Goal: Submit feedback/report problem: Submit feedback/report problem

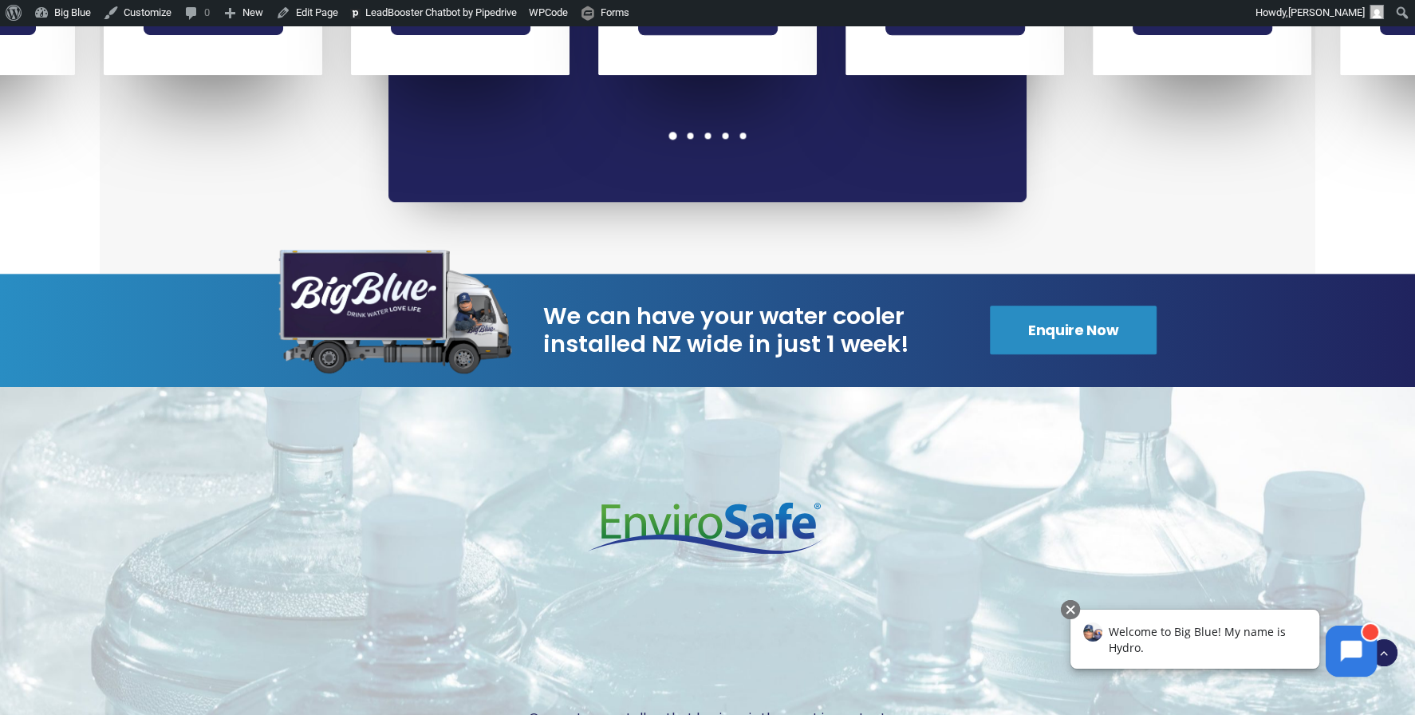
scroll to position [1891, 0]
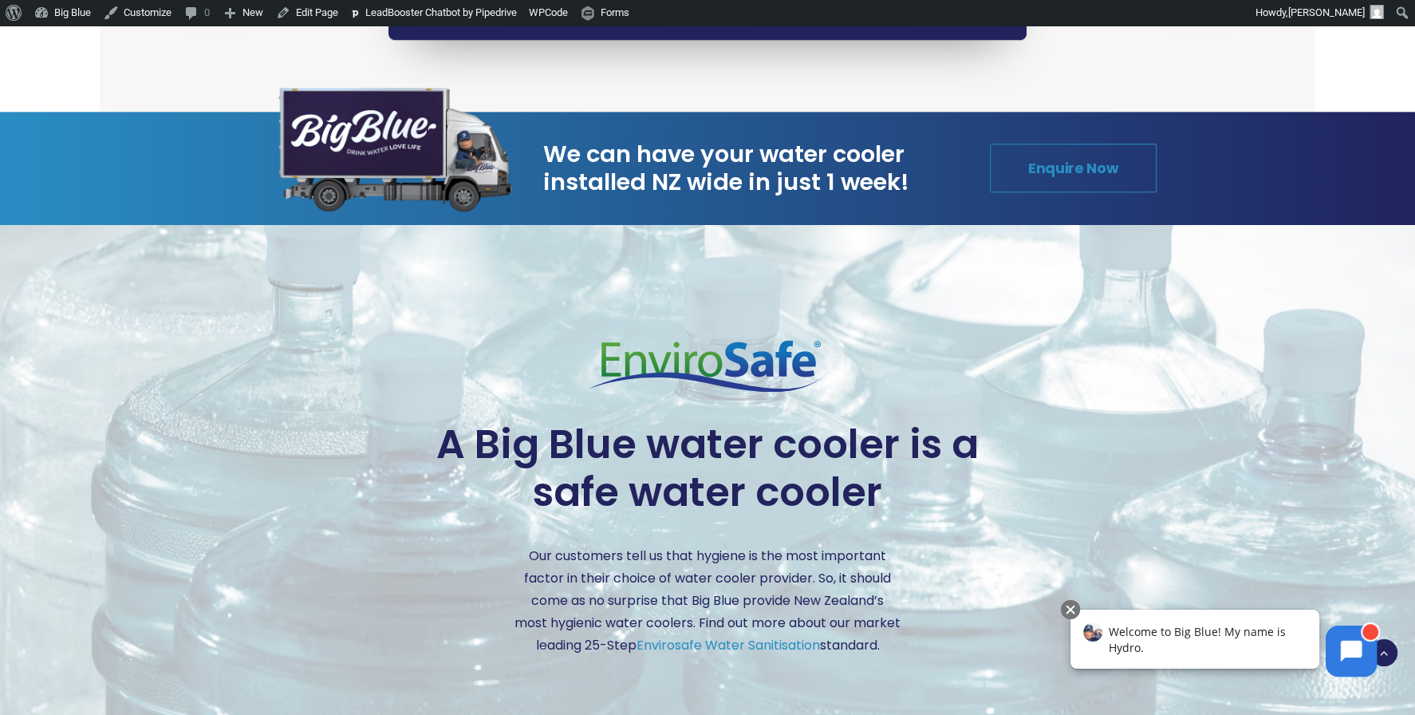
click at [1043, 144] on link "Enquire Now" at bounding box center [1073, 168] width 167 height 49
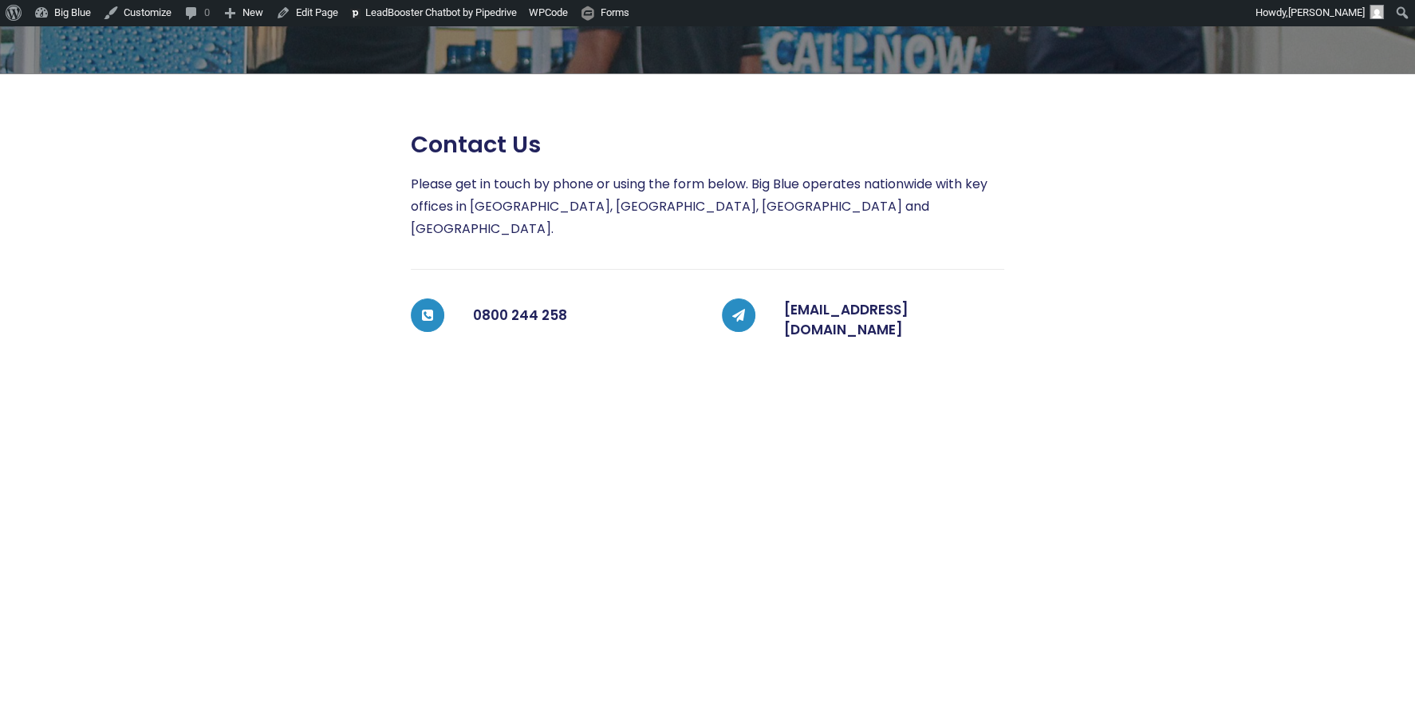
scroll to position [311, 0]
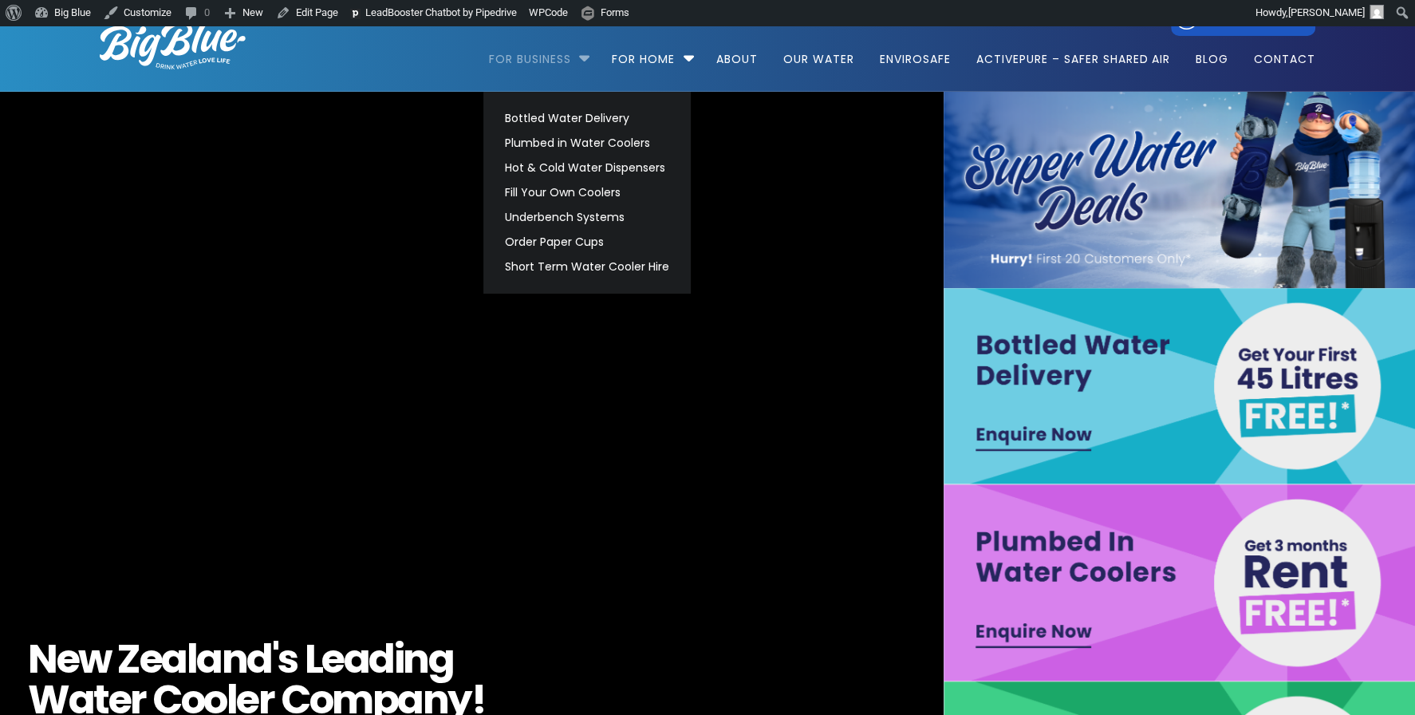
click at [556, 62] on link "For Business" at bounding box center [535, 51] width 93 height 103
click at [549, 118] on link "Bottled Water Delivery" at bounding box center [587, 118] width 179 height 25
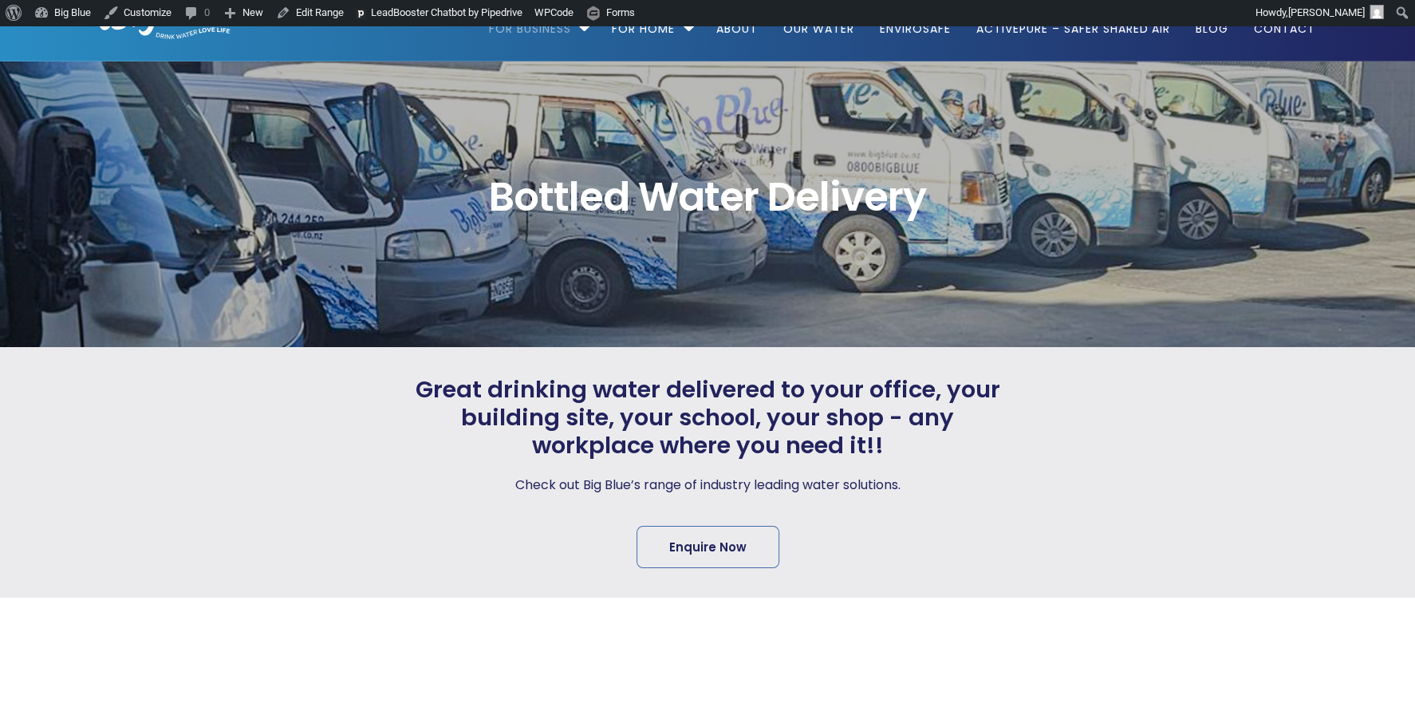
scroll to position [36, 0]
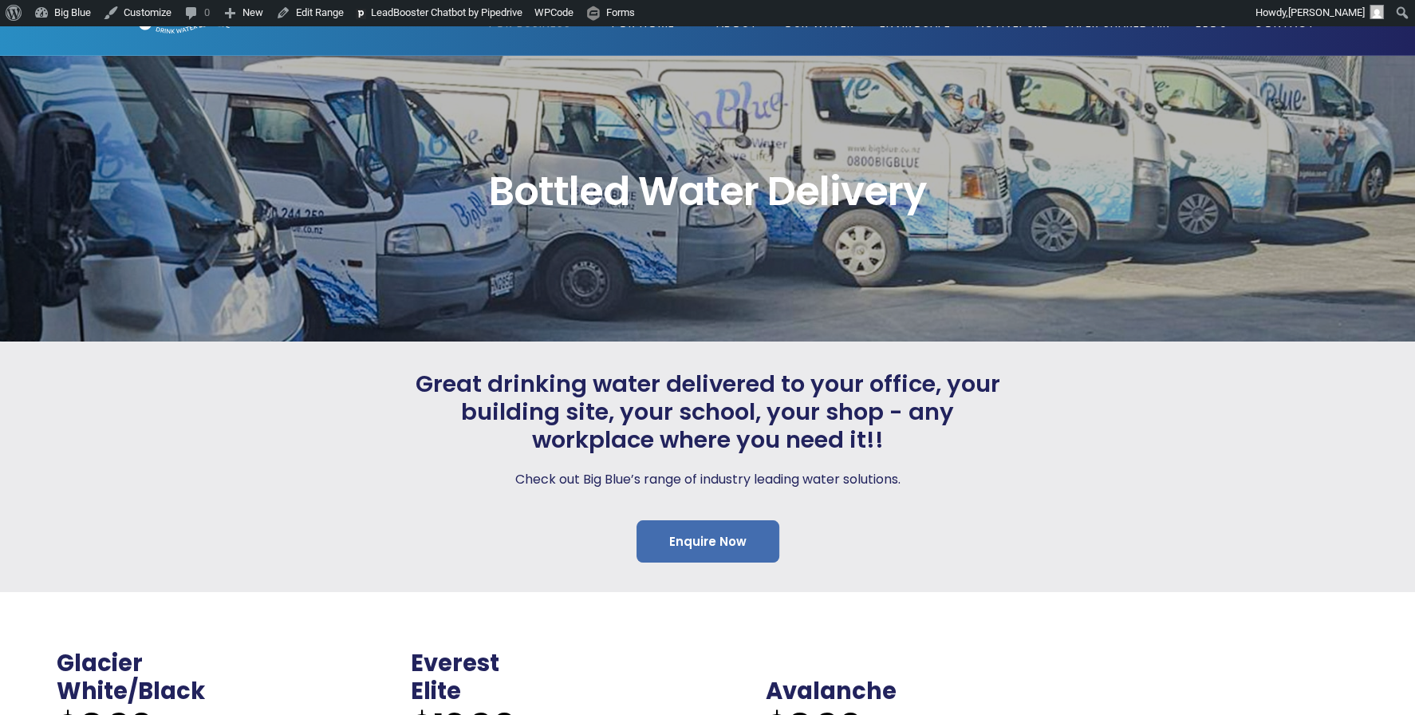
click at [661, 527] on link "Enquire Now" at bounding box center [707, 541] width 143 height 42
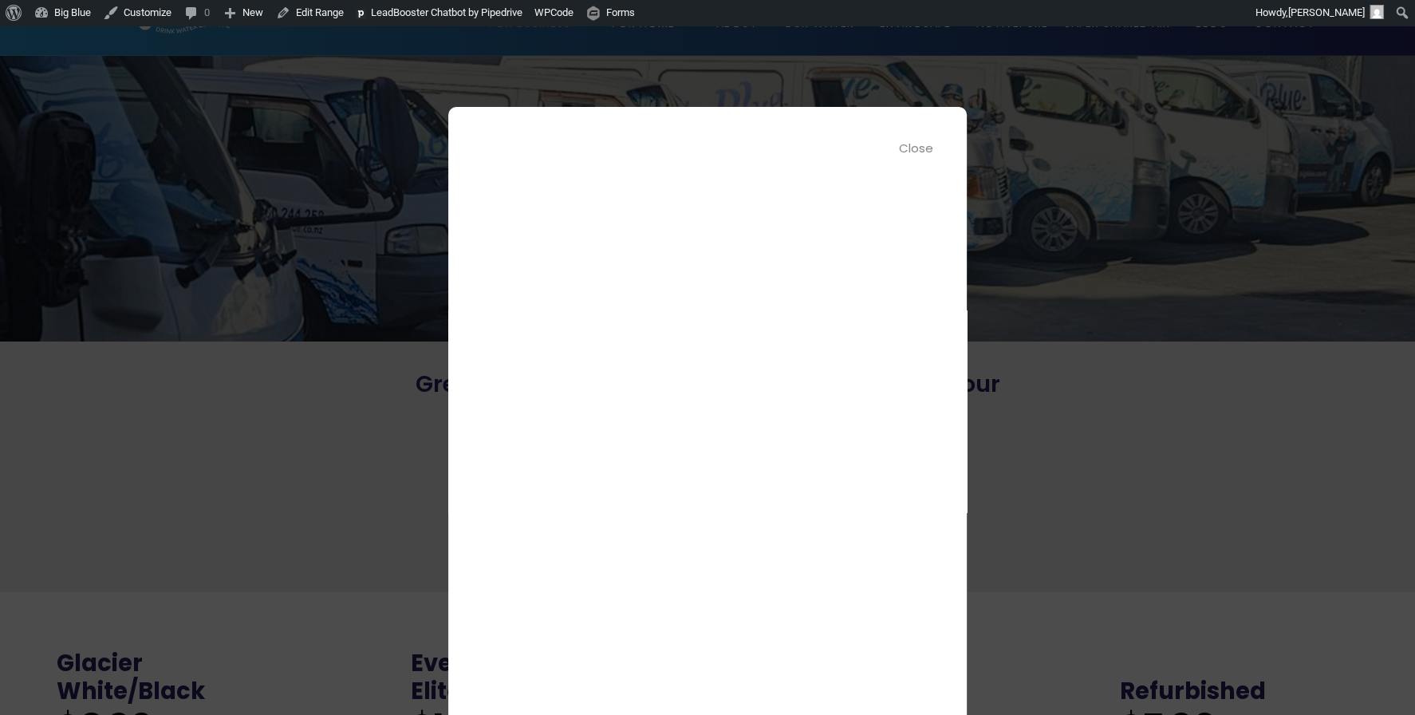
scroll to position [0, 0]
click at [927, 145] on div "Close" at bounding box center [917, 148] width 36 height 18
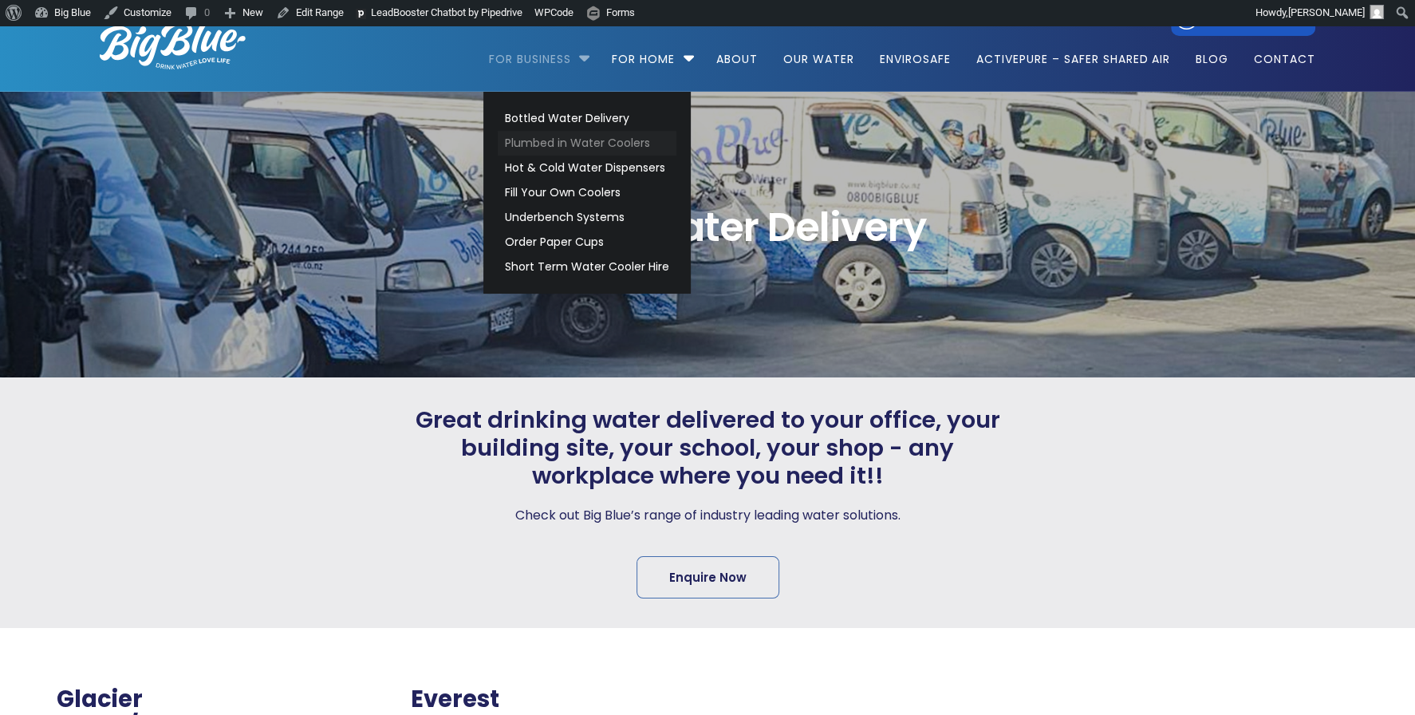
click at [561, 144] on link "Plumbed in Water Coolers" at bounding box center [587, 143] width 179 height 25
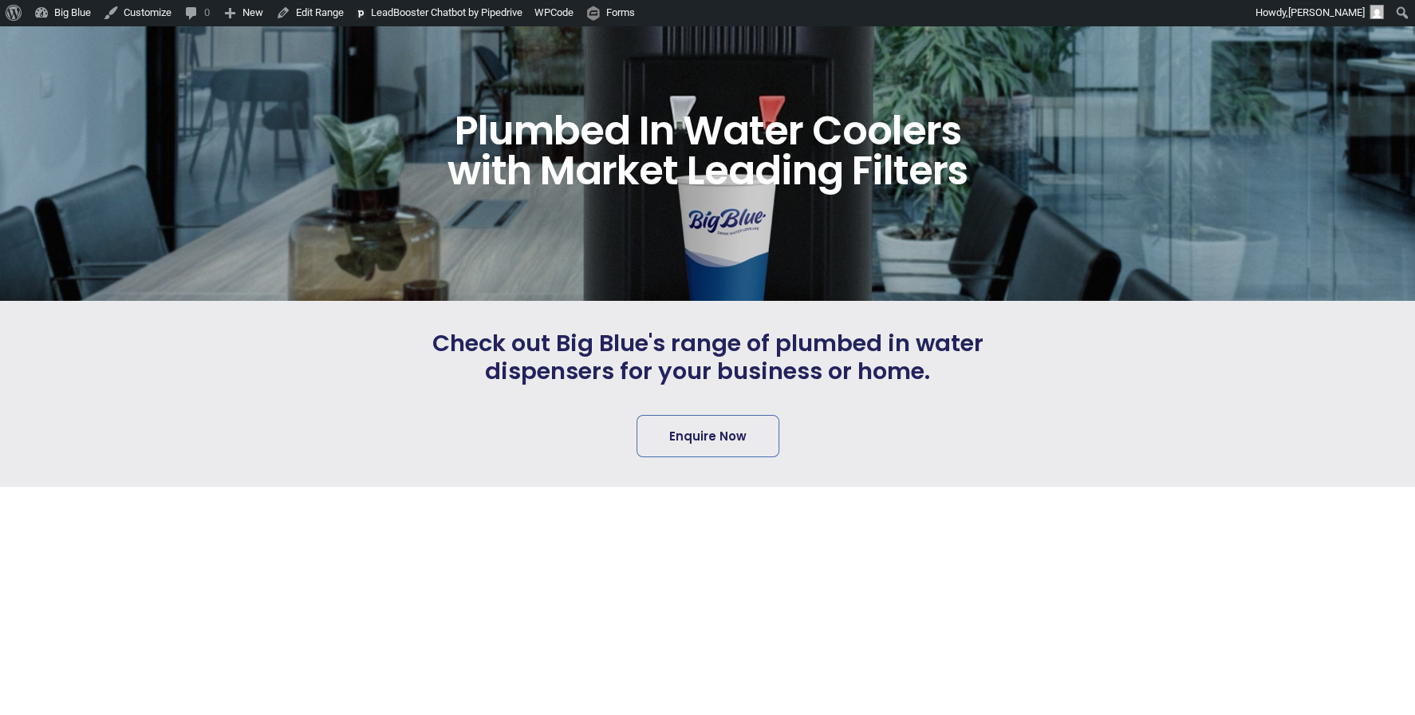
scroll to position [93, 0]
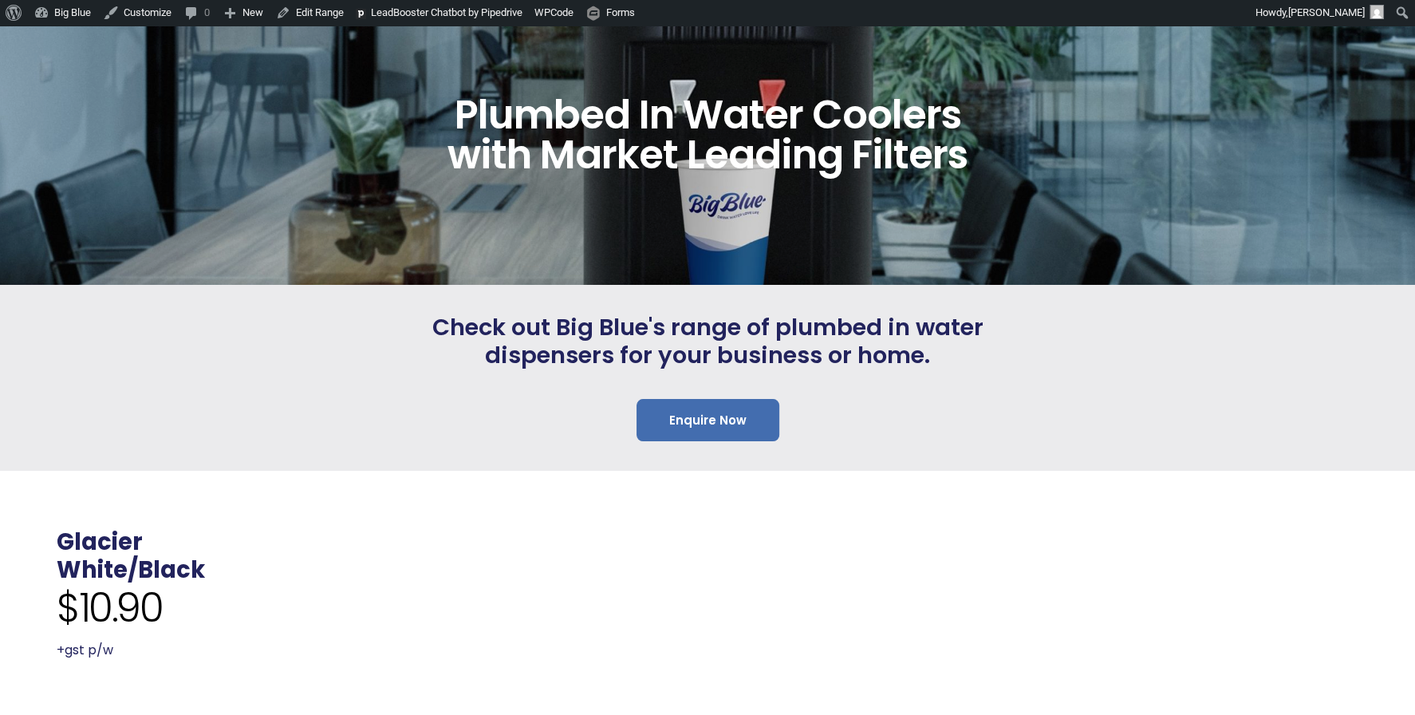
click at [710, 411] on link "Enquire Now" at bounding box center [707, 420] width 143 height 42
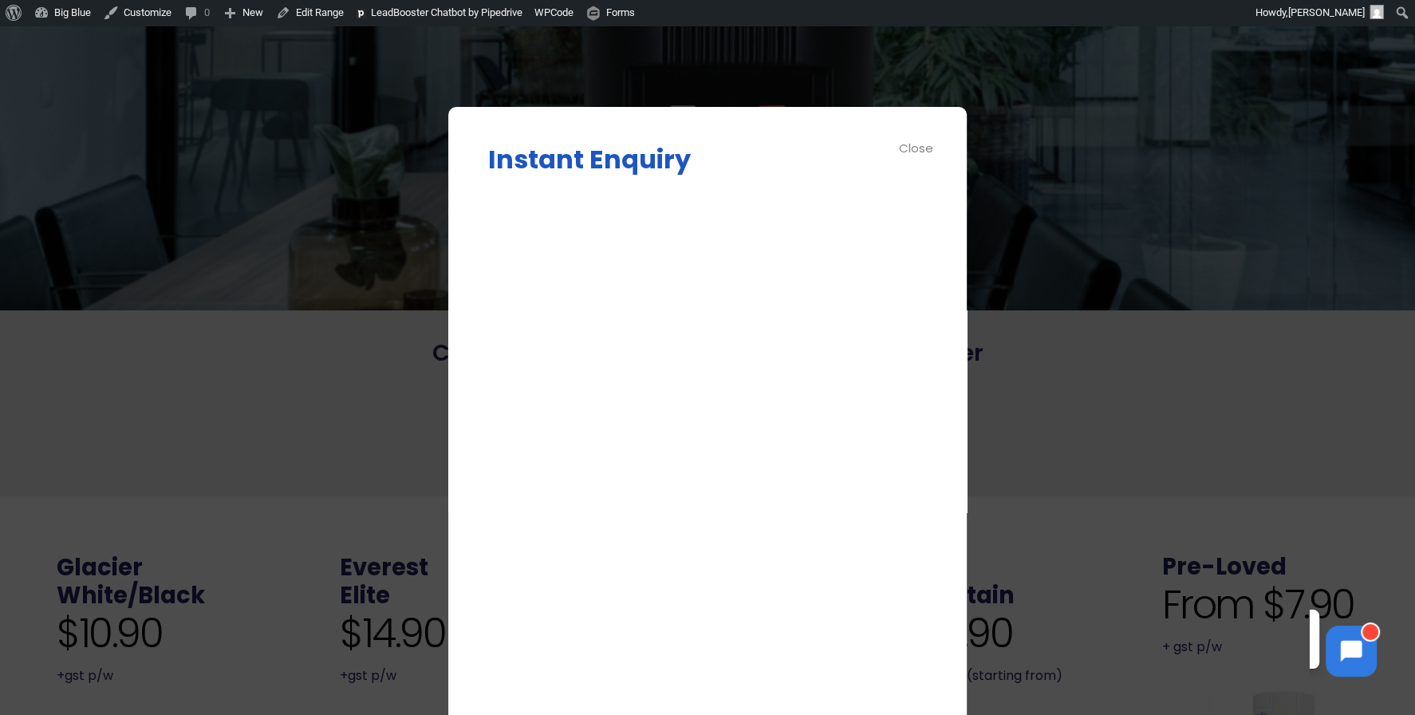
scroll to position [0, 0]
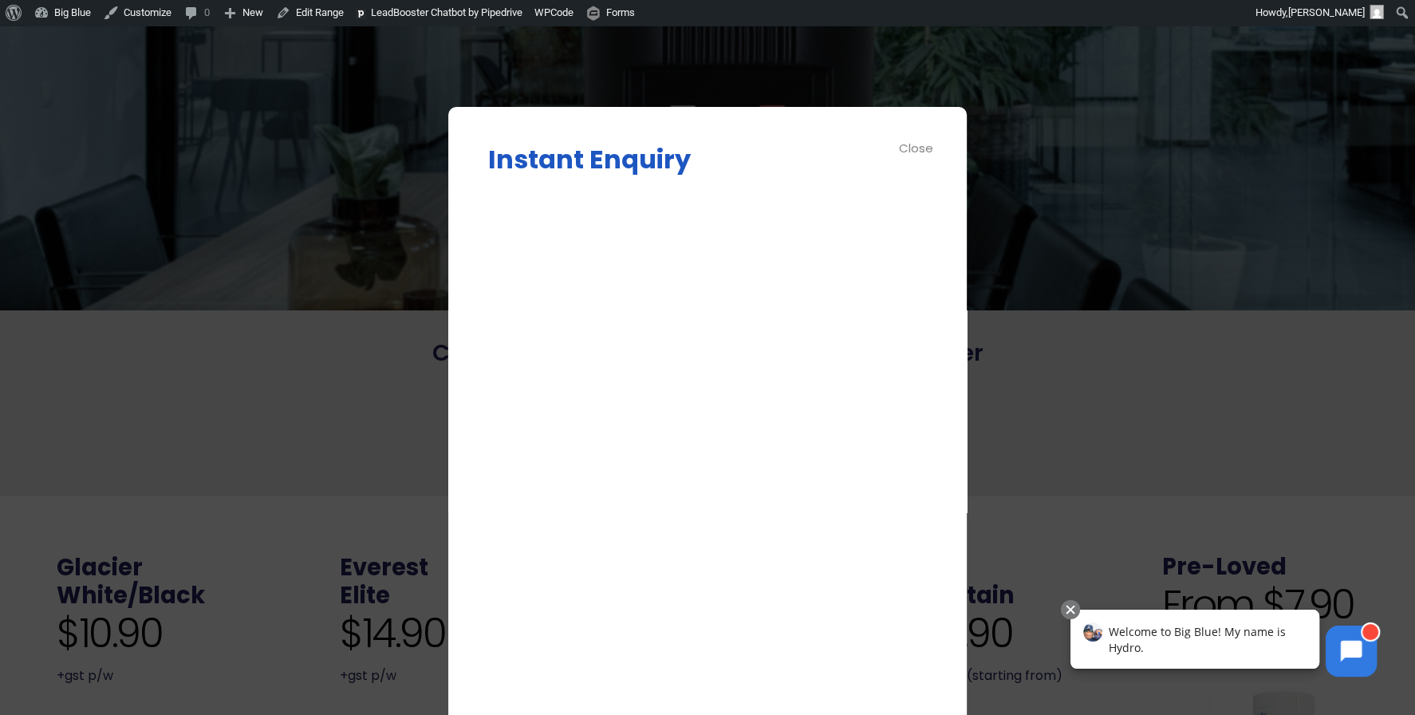
click at [908, 144] on div "Close" at bounding box center [917, 148] width 36 height 18
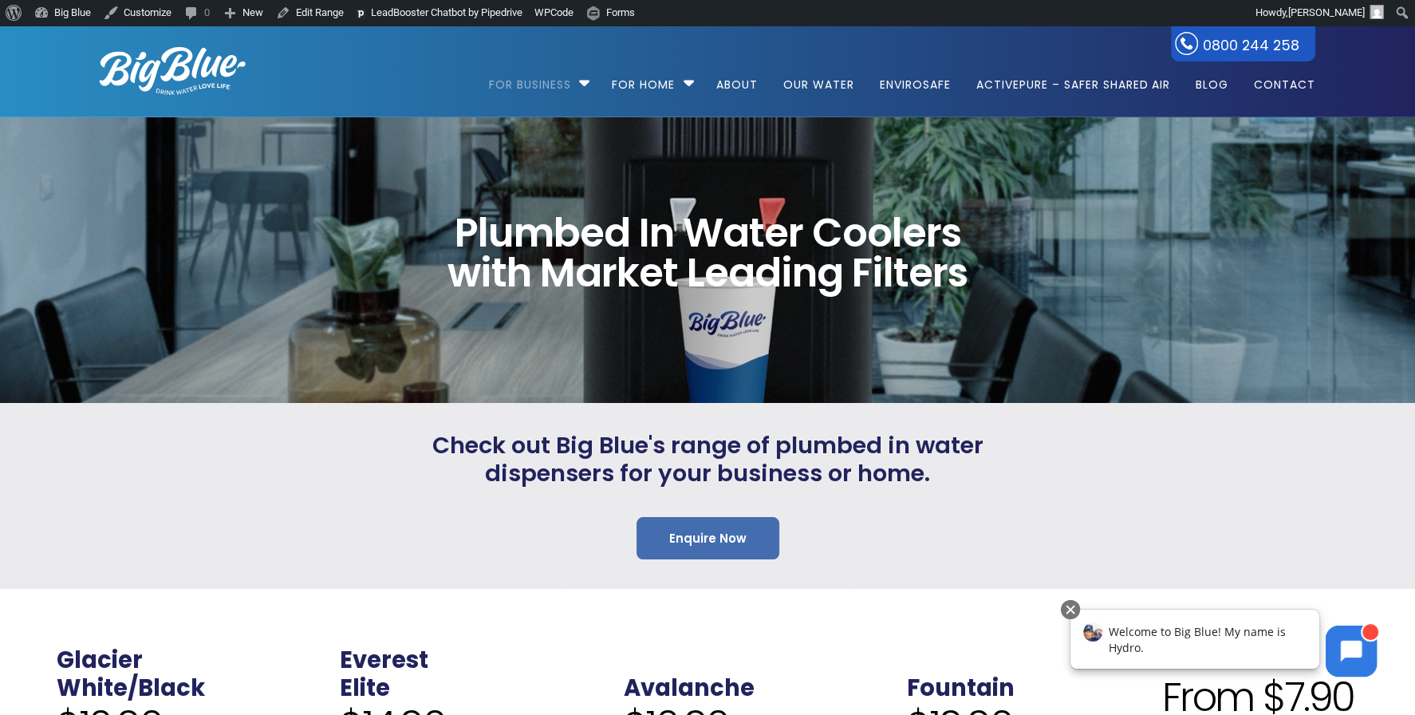
click at [697, 531] on link "Enquire Now" at bounding box center [707, 538] width 143 height 42
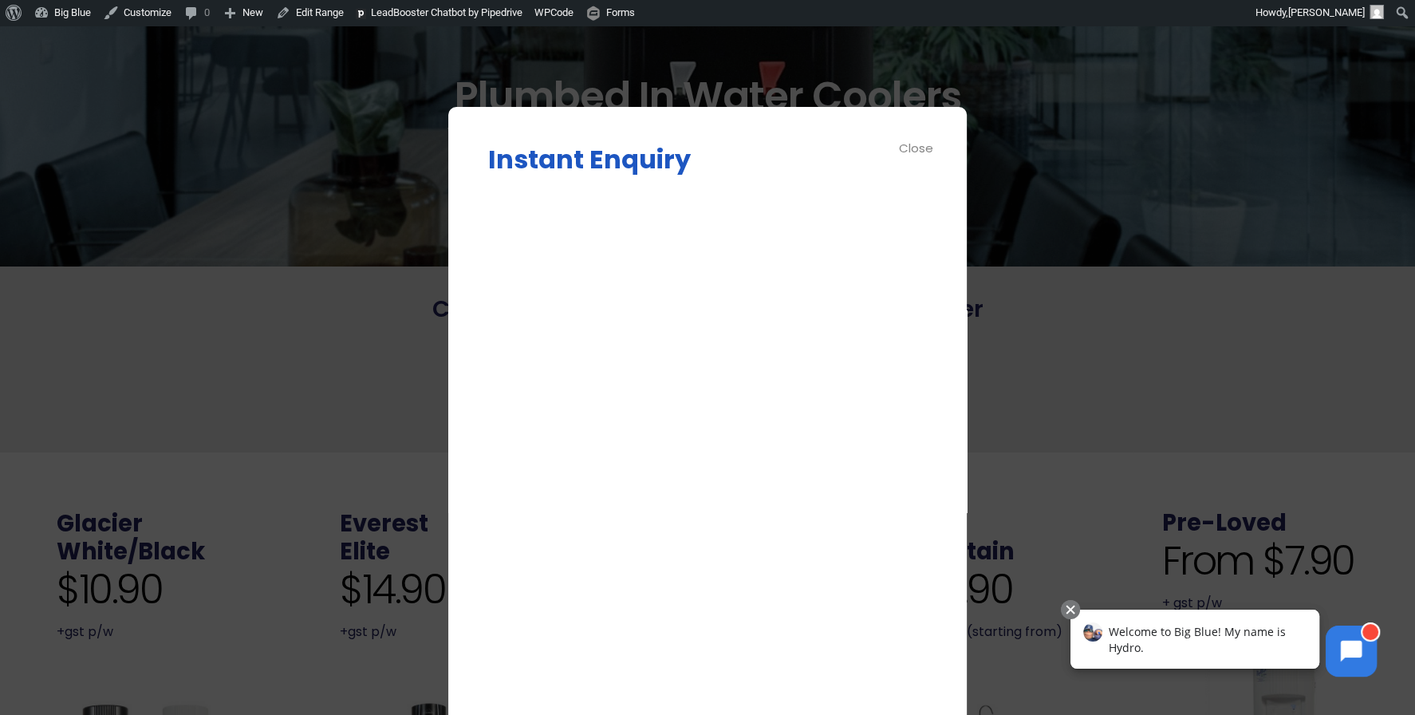
scroll to position [132, 0]
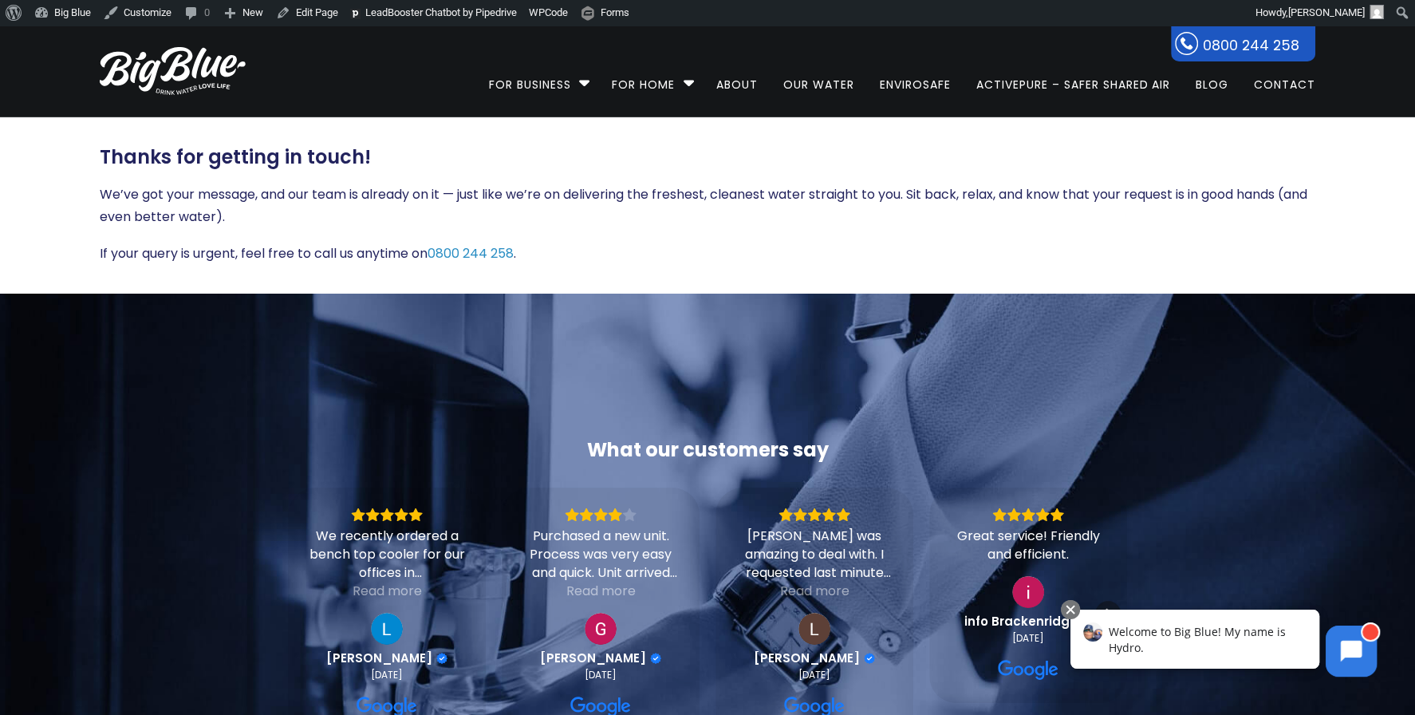
click at [1182, 195] on p "We’ve got your message, and our team is already on it — just like we’re on deli…" at bounding box center [707, 205] width 1215 height 45
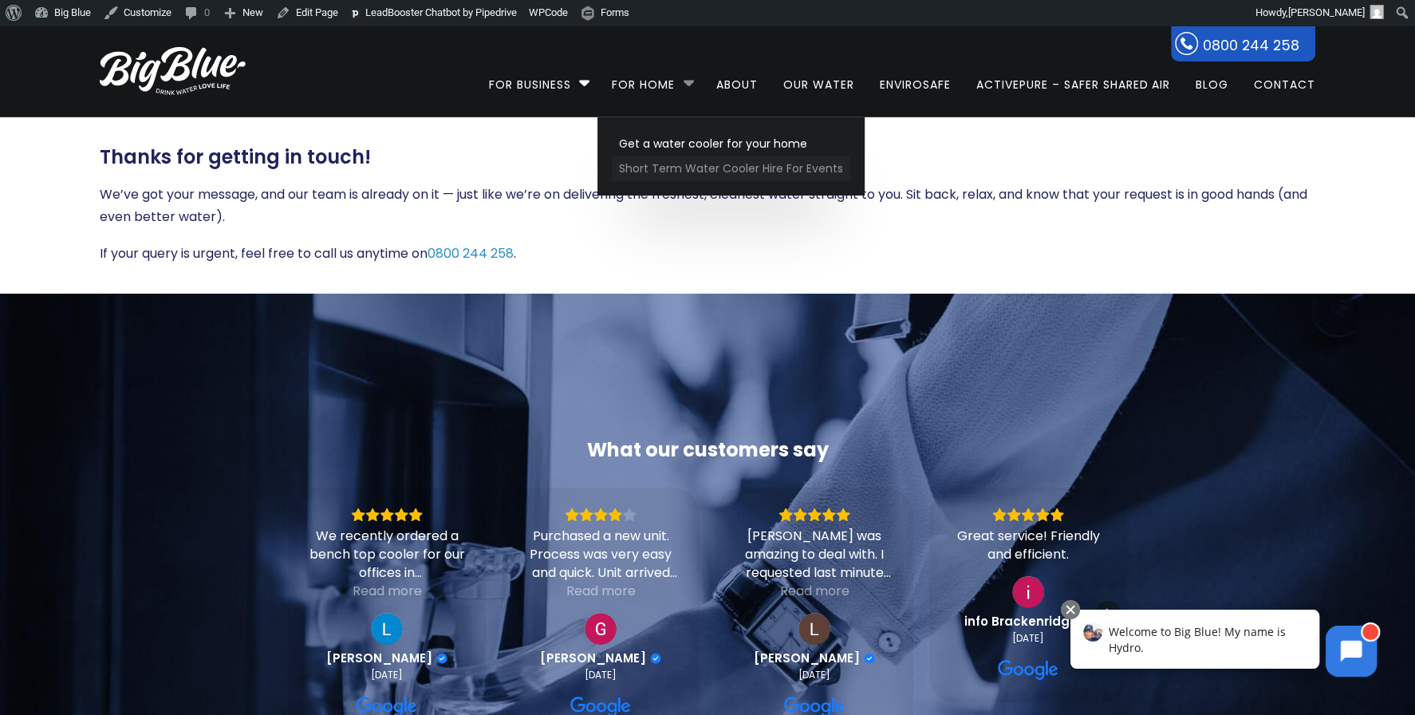
click at [681, 168] on link "Short Term Water Cooler Hire For Events" at bounding box center [731, 168] width 238 height 25
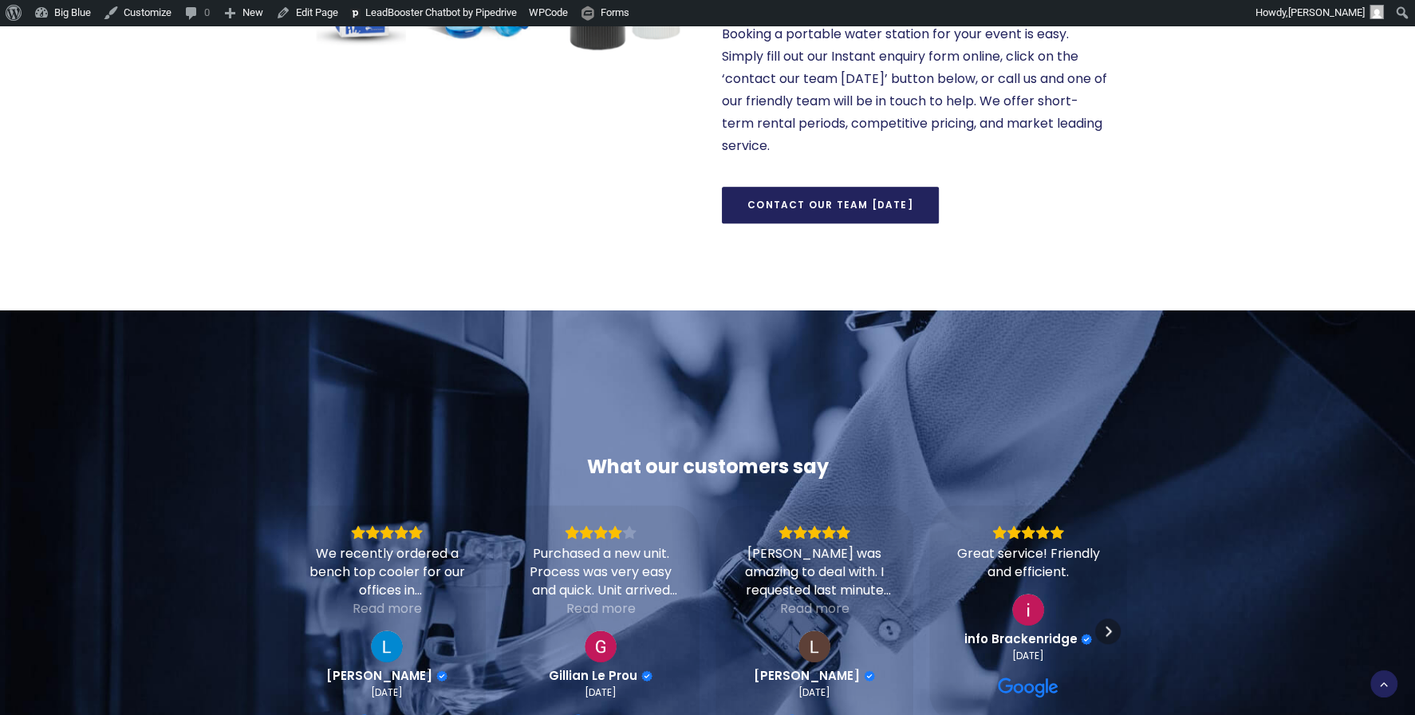
scroll to position [1136, 0]
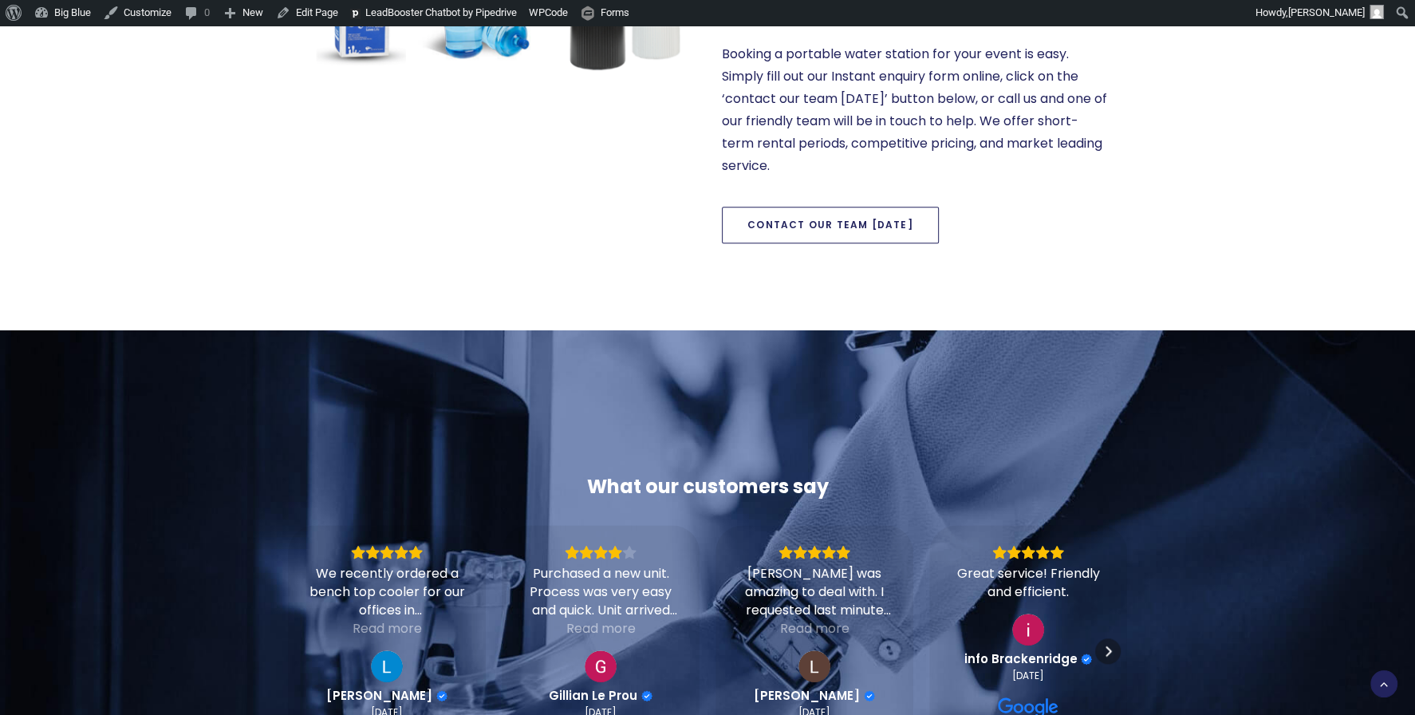
click at [783, 228] on link "Contact our team [DATE]" at bounding box center [830, 225] width 217 height 37
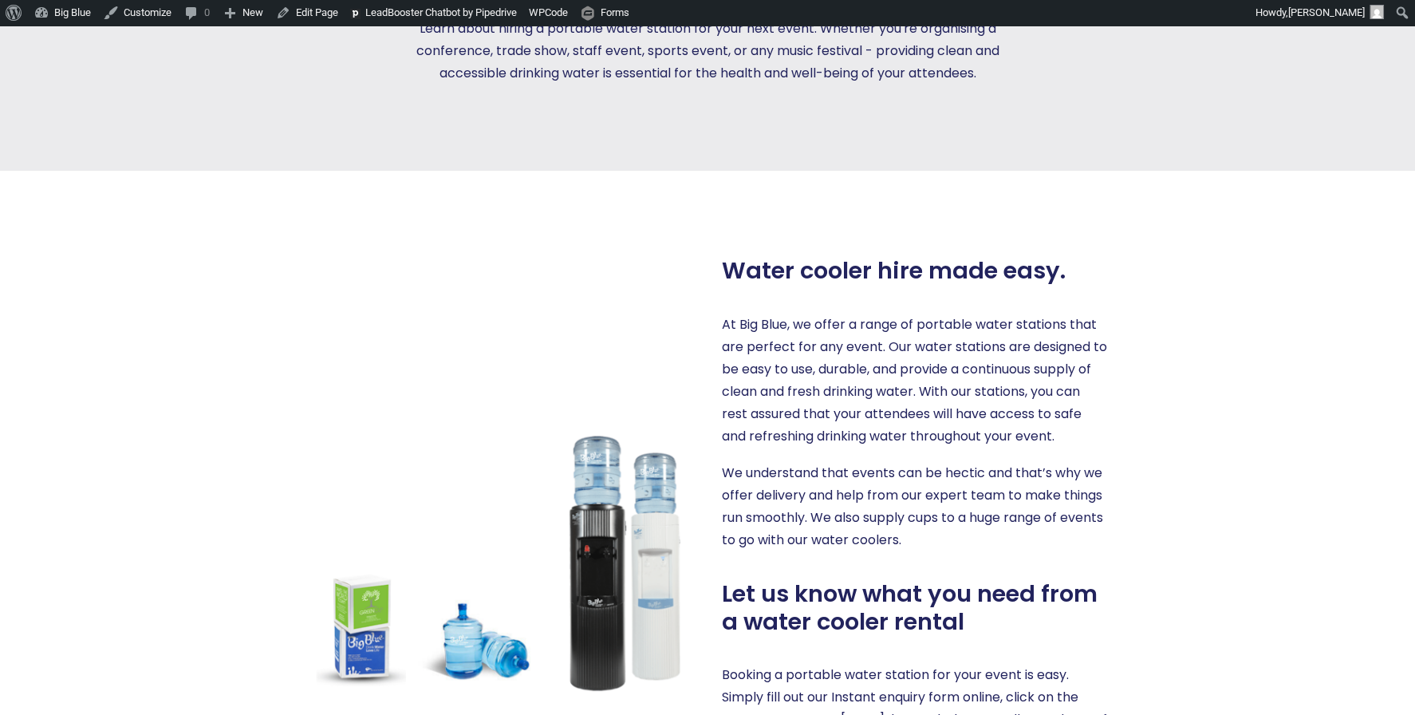
scroll to position [0, 0]
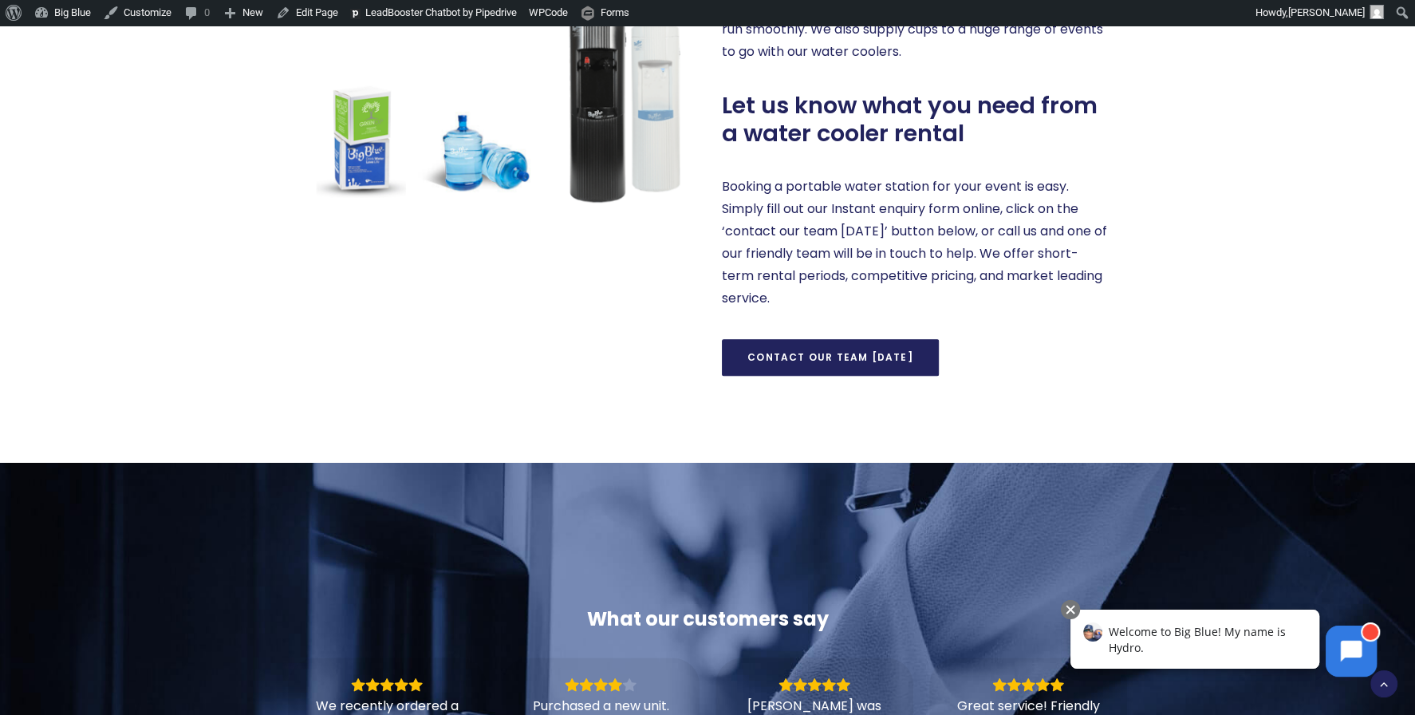
scroll to position [1045, 0]
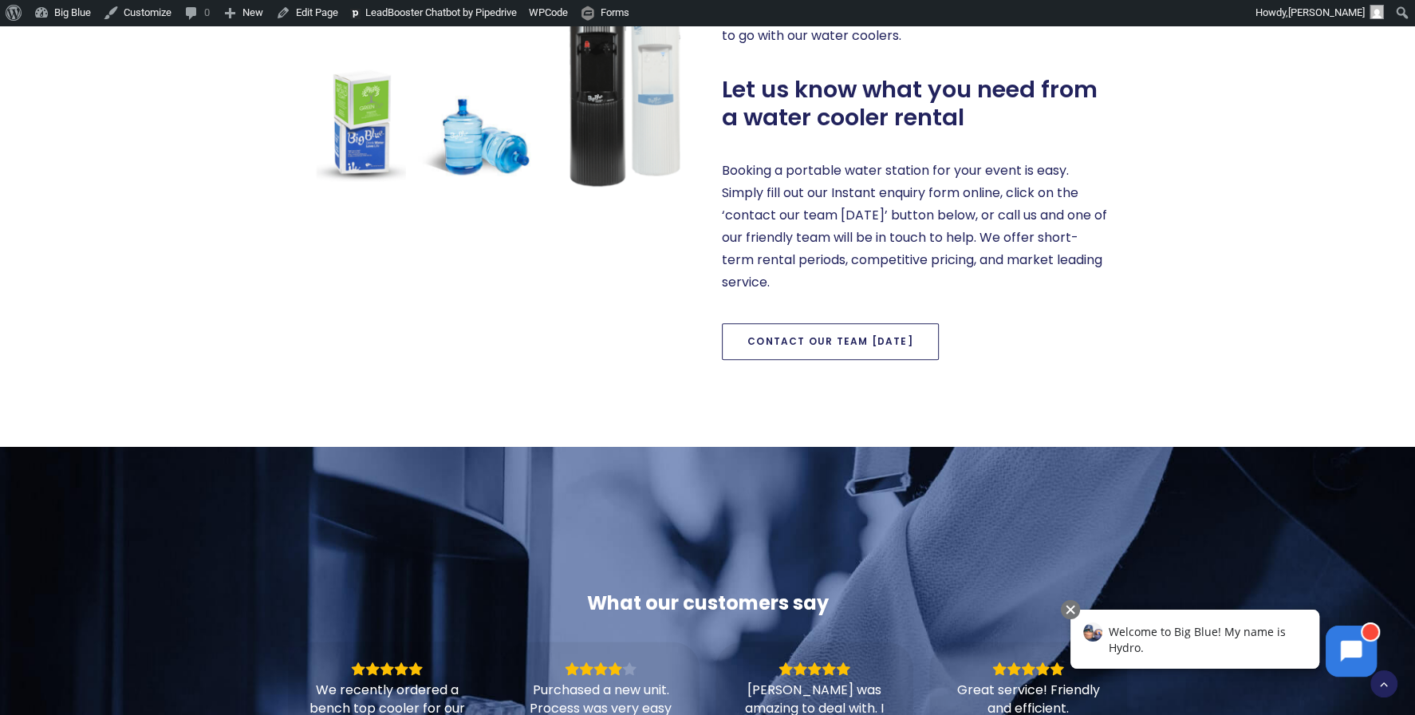
click at [785, 338] on link "Contact our team today" at bounding box center [830, 341] width 217 height 37
click at [806, 340] on link "Contact our team today" at bounding box center [830, 341] width 217 height 37
click at [806, 340] on link "Contact our team [DATE]" at bounding box center [830, 341] width 217 height 37
click at [806, 340] on link "Contact our team today" at bounding box center [830, 341] width 217 height 37
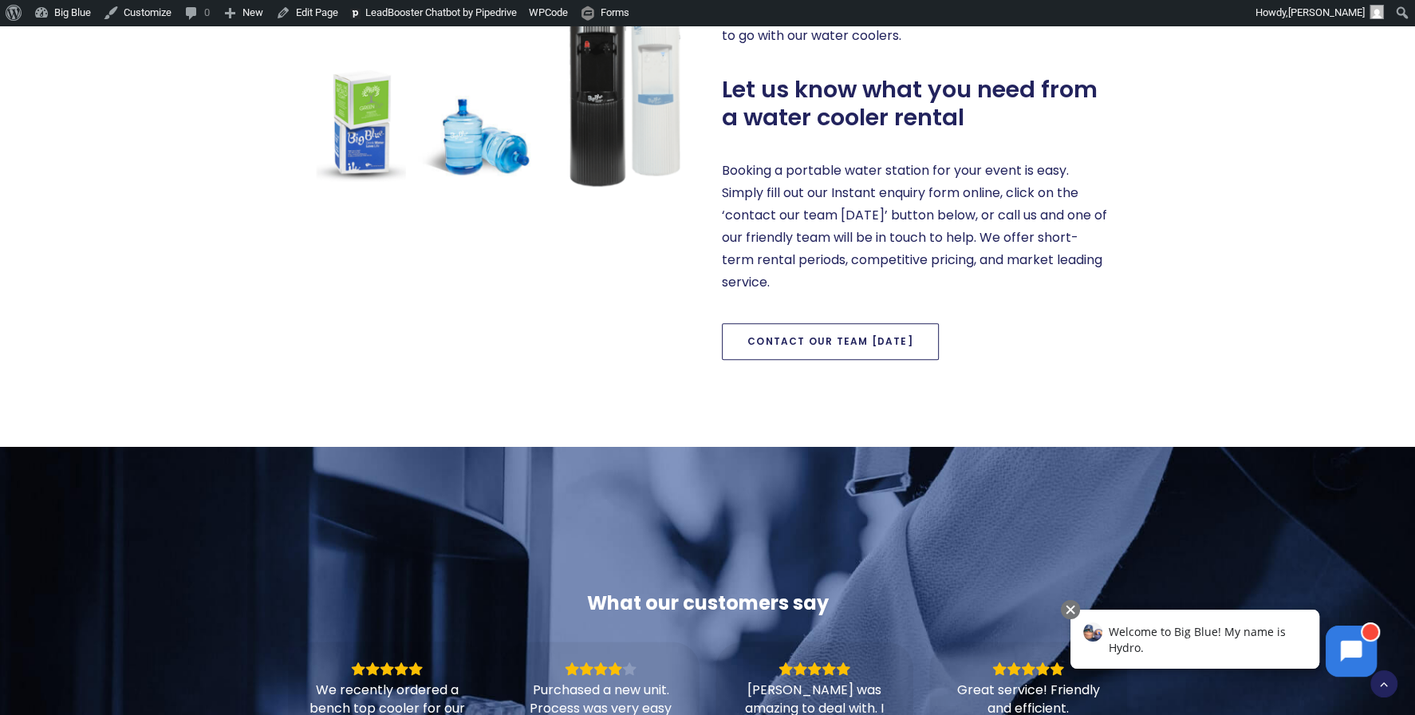
click at [806, 340] on link "Contact our team today" at bounding box center [830, 341] width 217 height 37
click at [850, 329] on link "Contact our team today" at bounding box center [830, 341] width 217 height 37
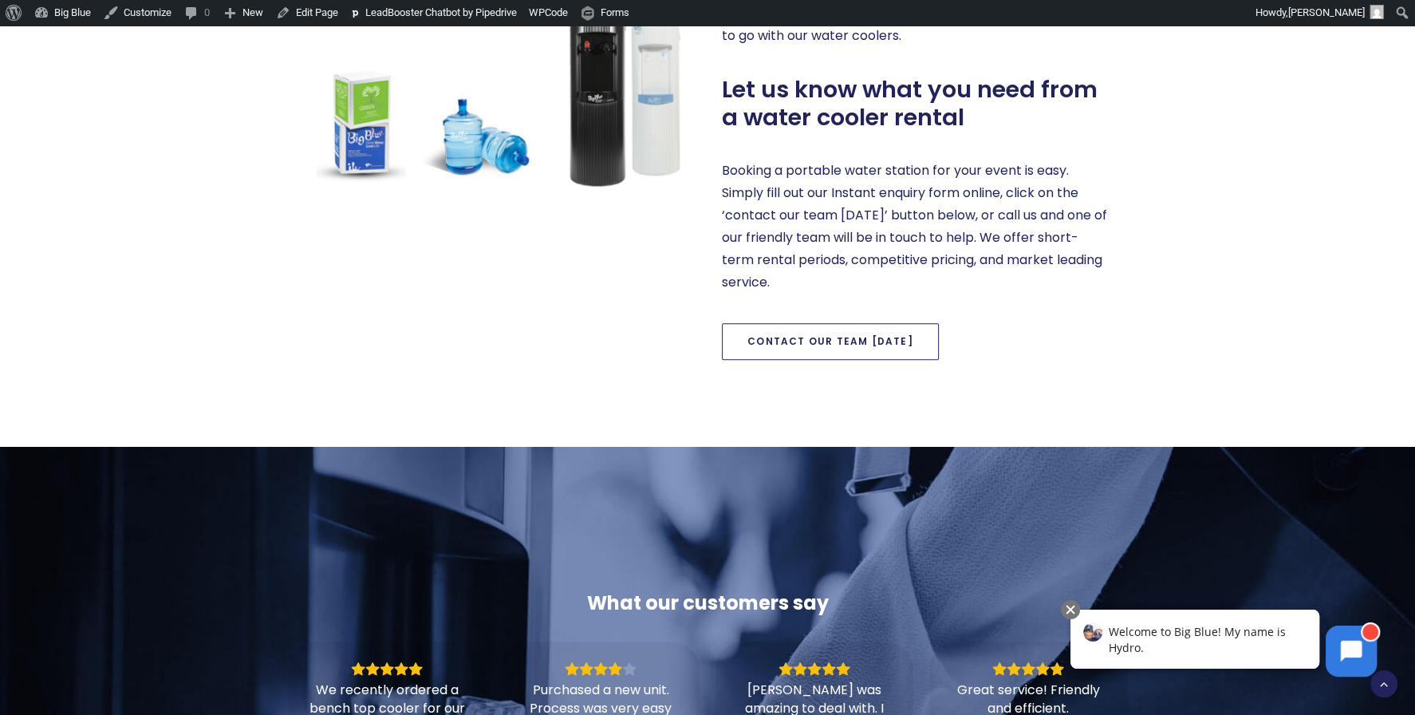
click at [819, 334] on link "Contact our team today" at bounding box center [830, 341] width 217 height 37
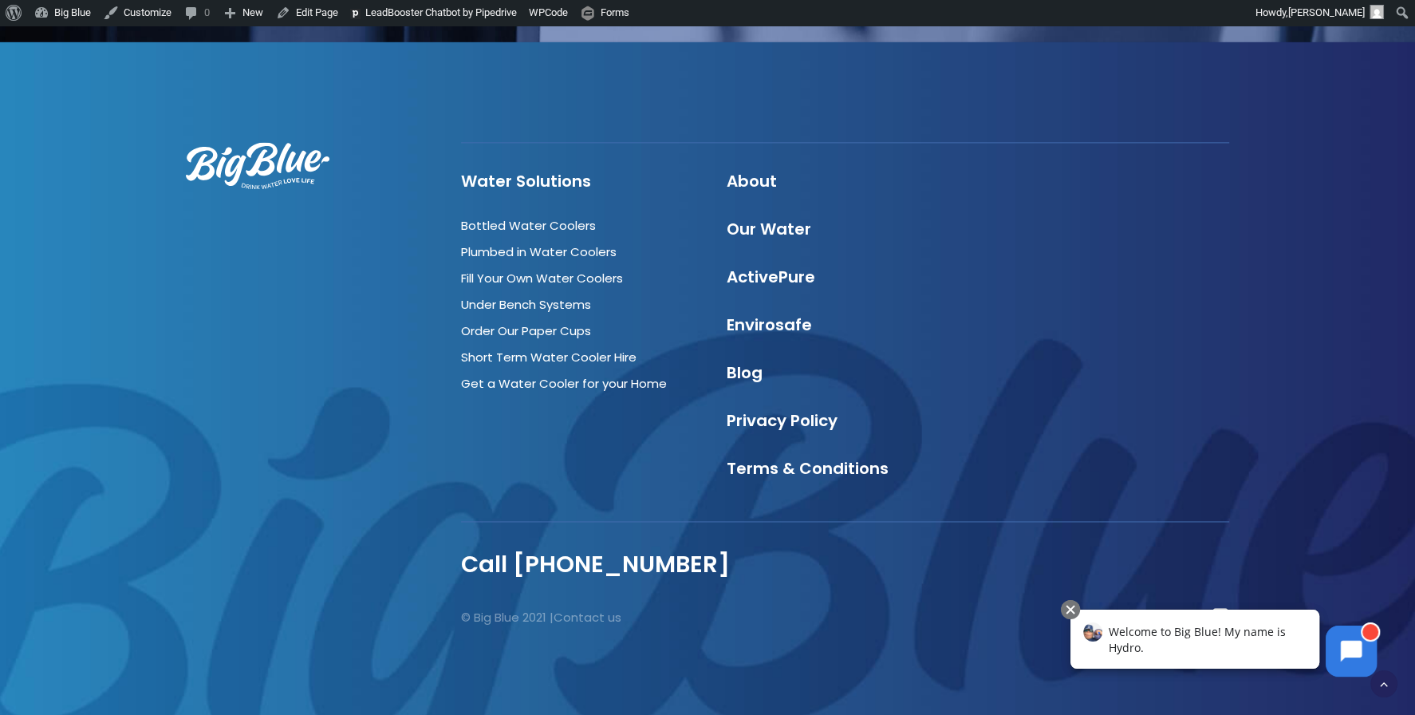
scroll to position [0, 0]
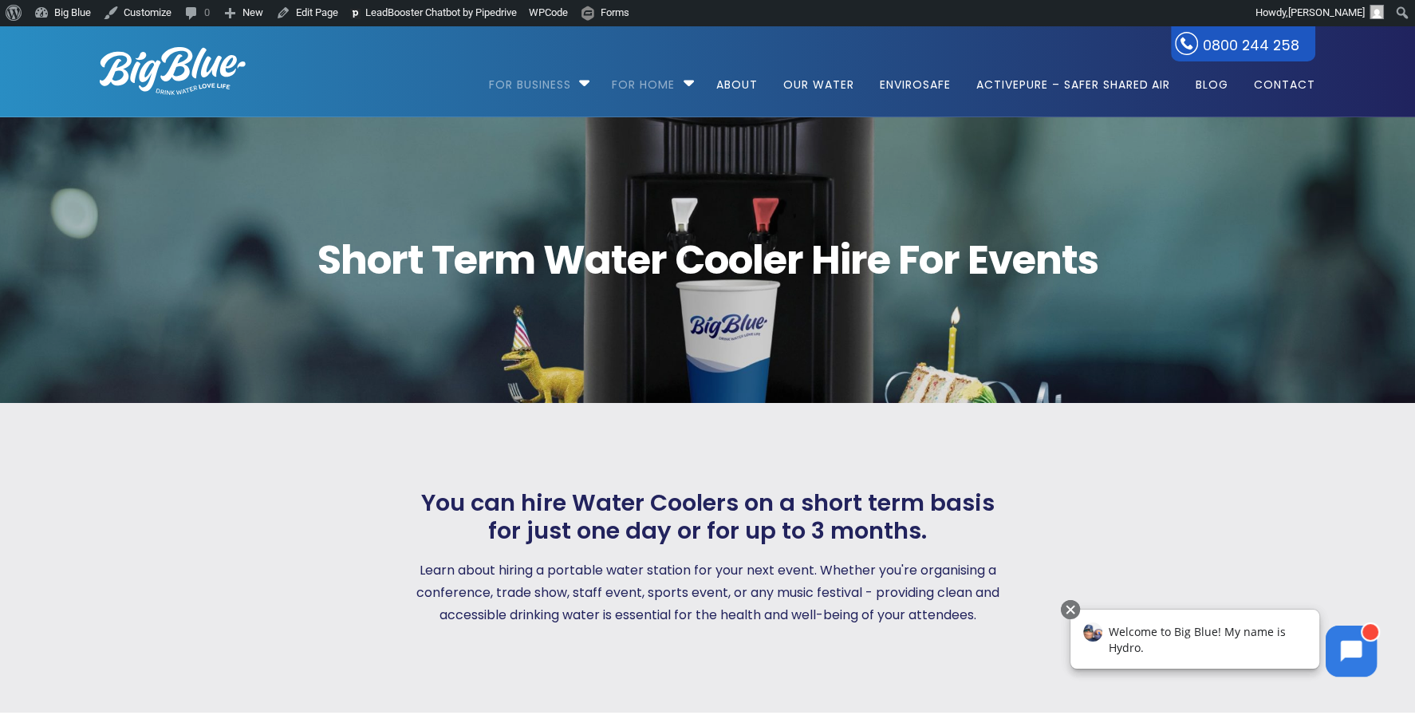
click at [1009, 406] on div "You can hire Water Coolers on a short term basis for just one day or for up to …" at bounding box center [707, 557] width 1273 height 309
click at [679, 145] on link "Get a water cooler for your home" at bounding box center [731, 144] width 238 height 25
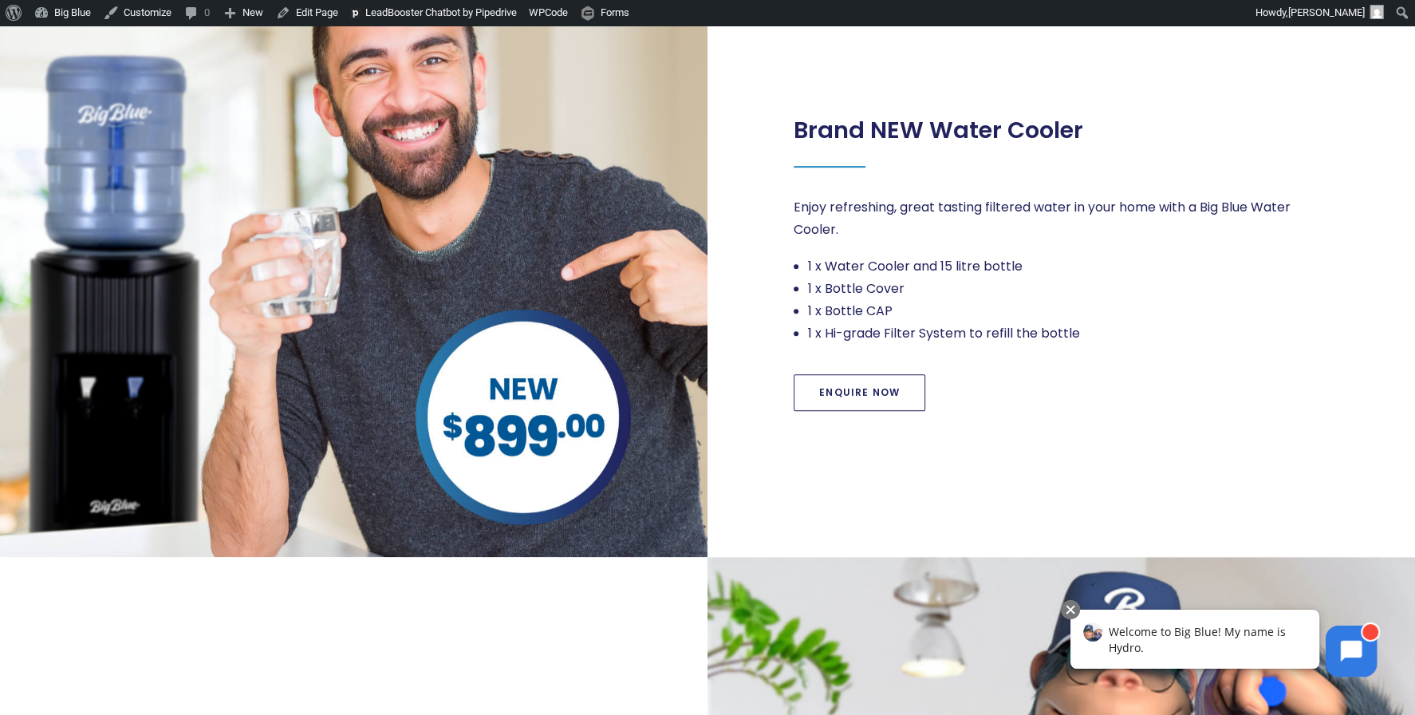
click at [860, 392] on link "Enquire Now" at bounding box center [859, 392] width 132 height 37
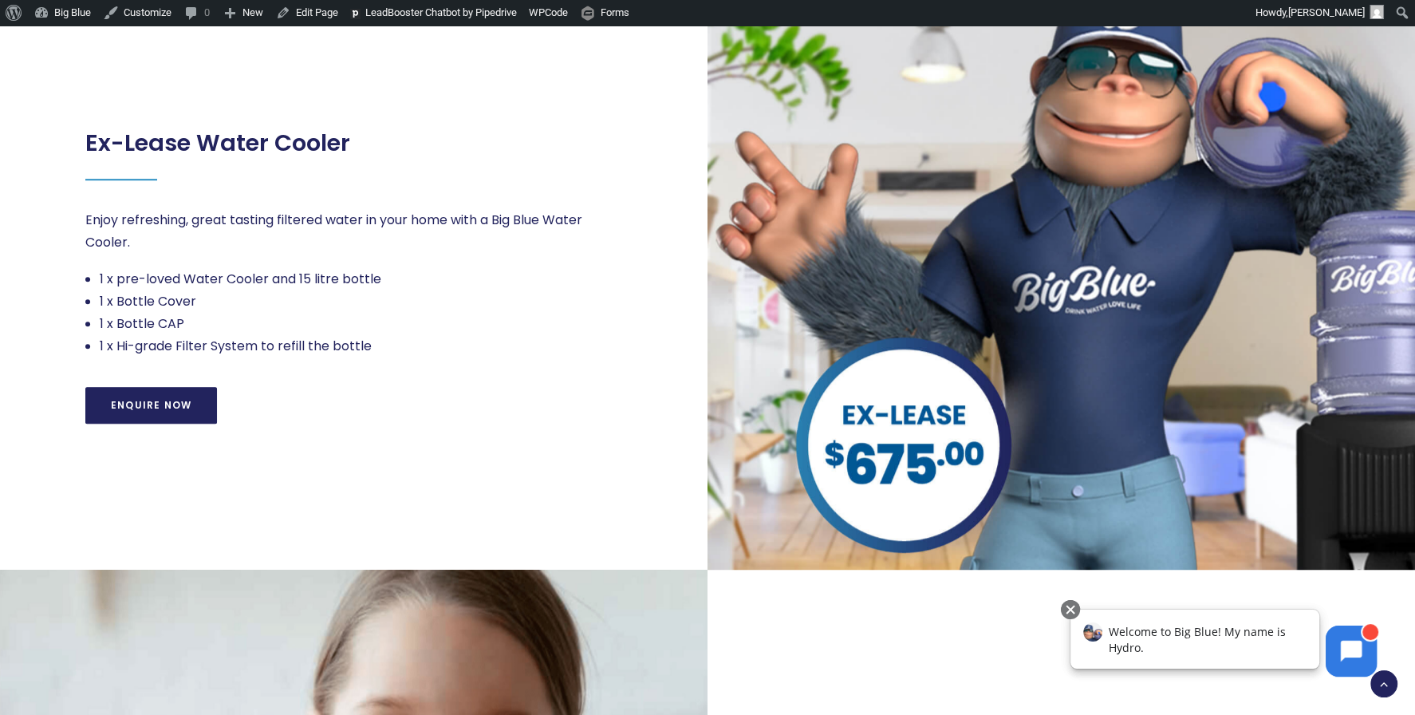
scroll to position [1135, 0]
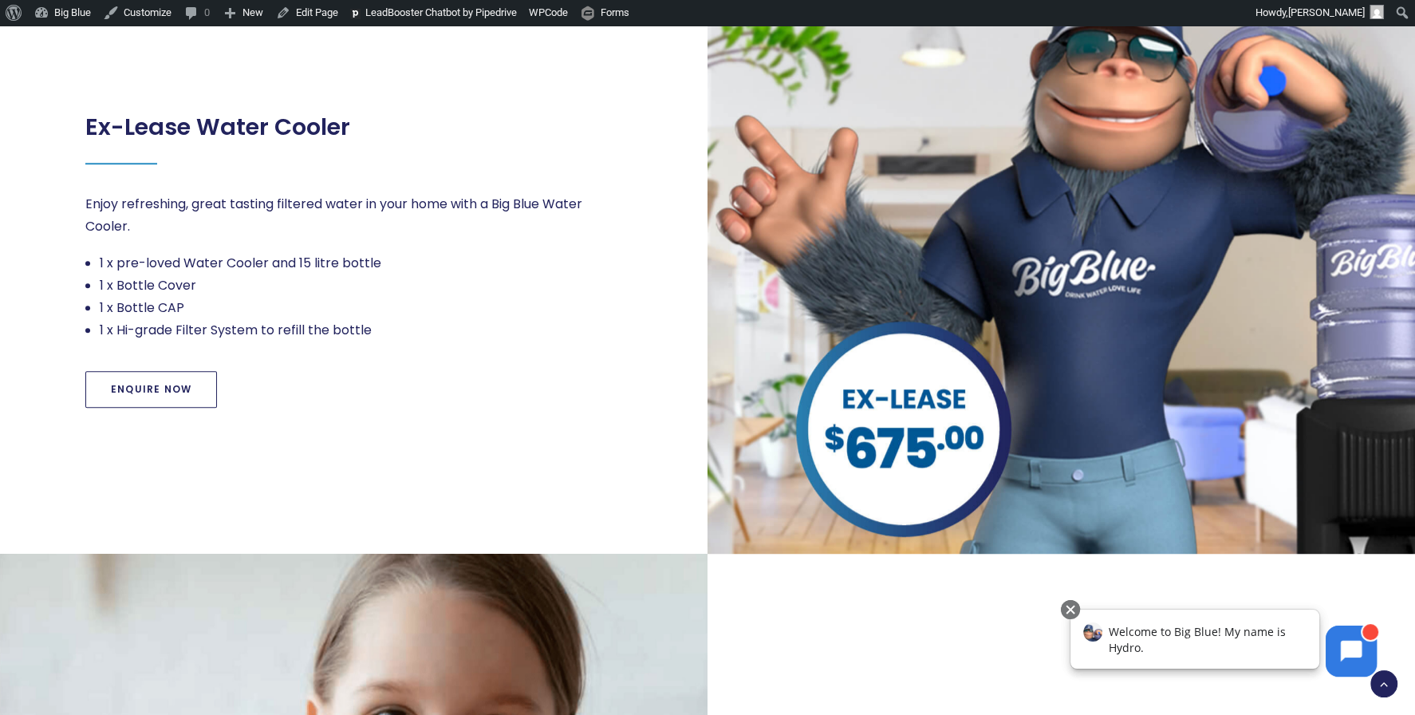
click at [170, 388] on link "Enquire Now" at bounding box center [151, 389] width 132 height 37
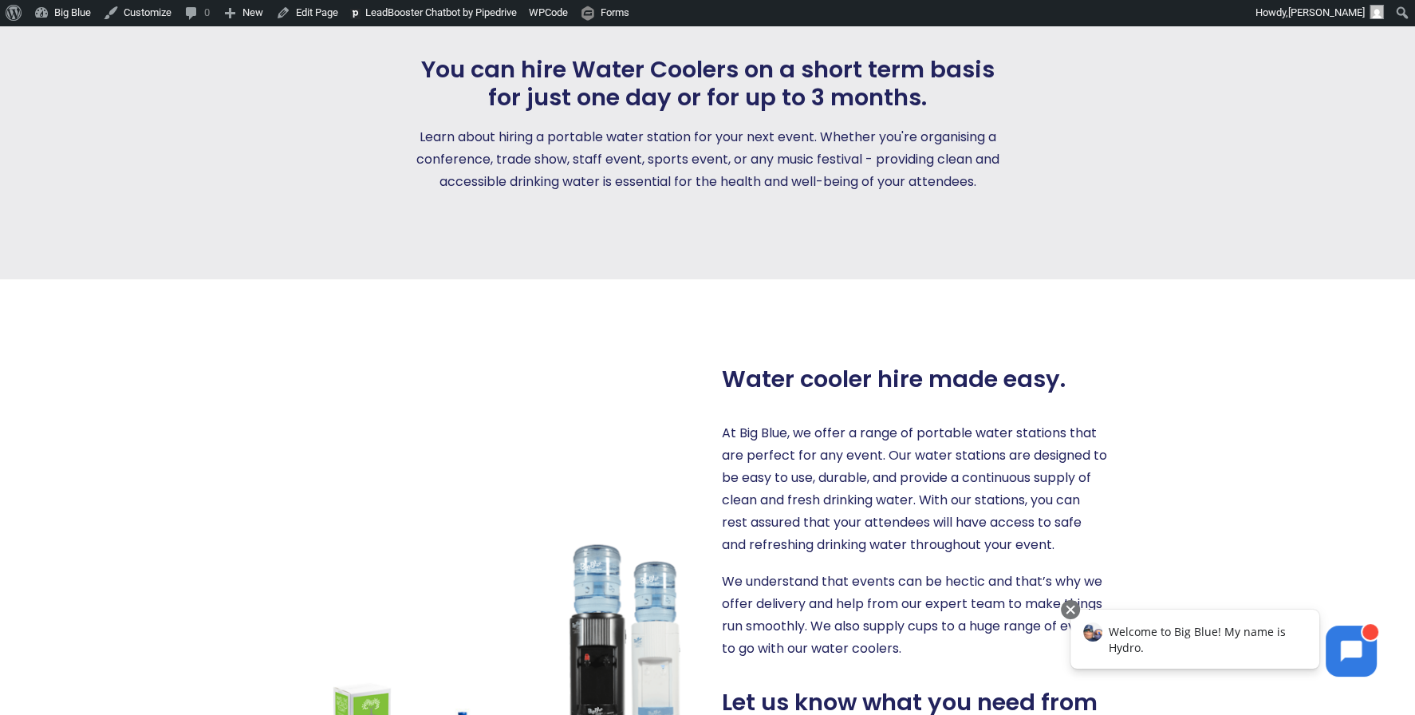
scroll to position [461, 0]
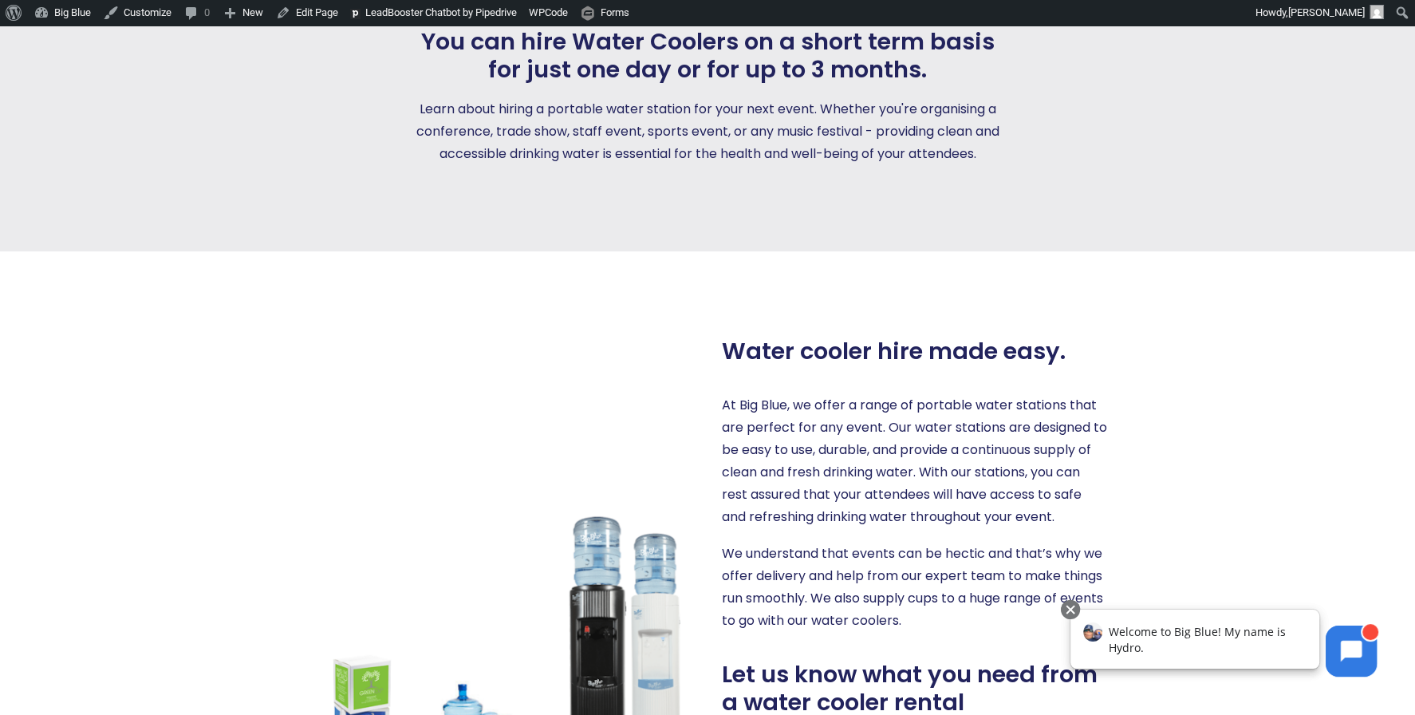
click at [584, 392] on div at bounding box center [485, 641] width 415 height 608
click at [295, 136] on div at bounding box center [226, 96] width 311 height 137
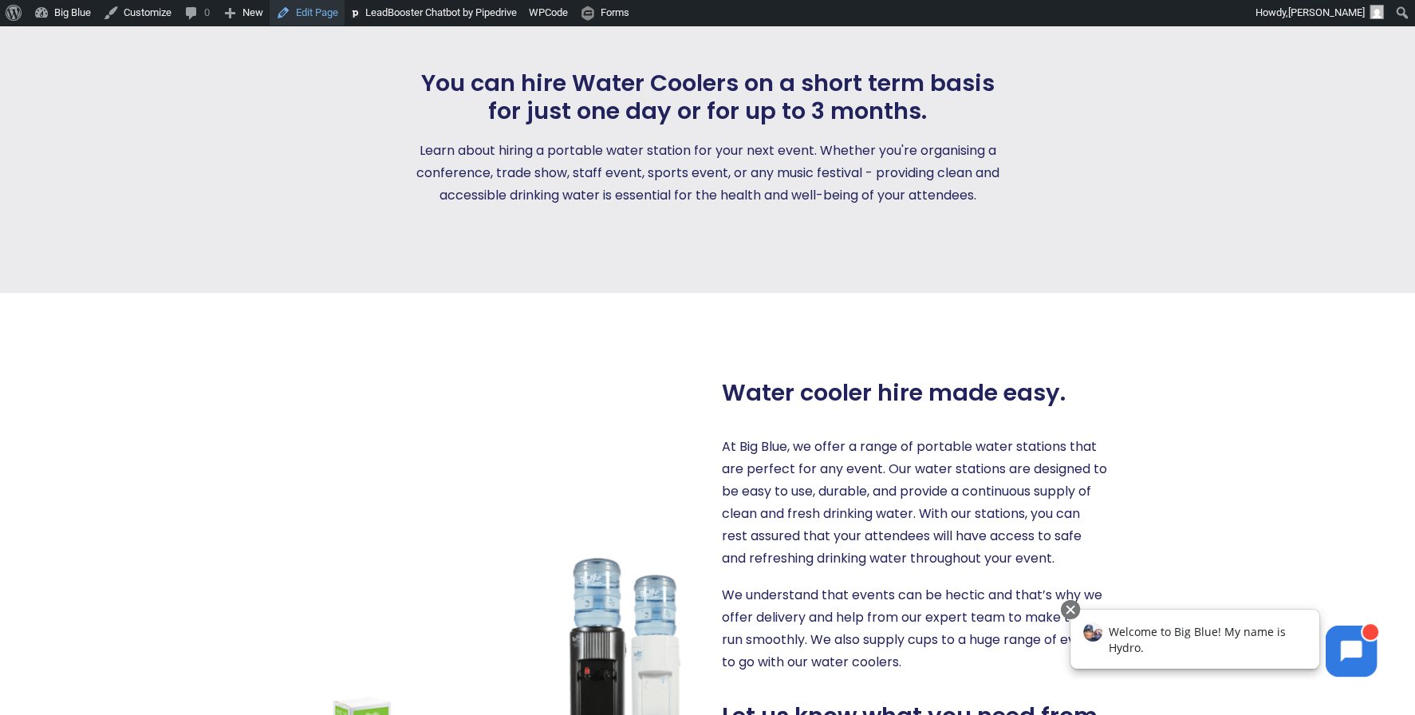
click at [326, 10] on link "Edit Page" at bounding box center [307, 13] width 75 height 26
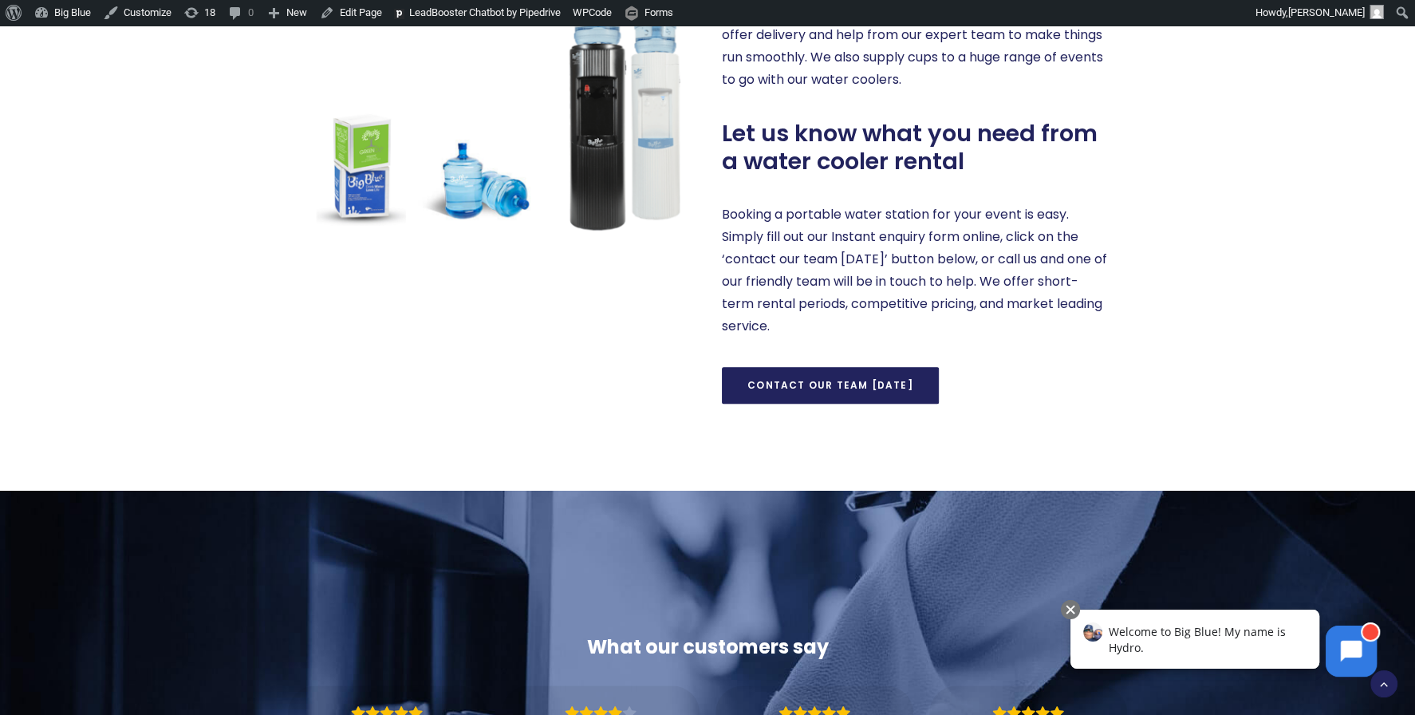
scroll to position [1002, 0]
click at [840, 382] on link "Contact our team today" at bounding box center [830, 384] width 217 height 37
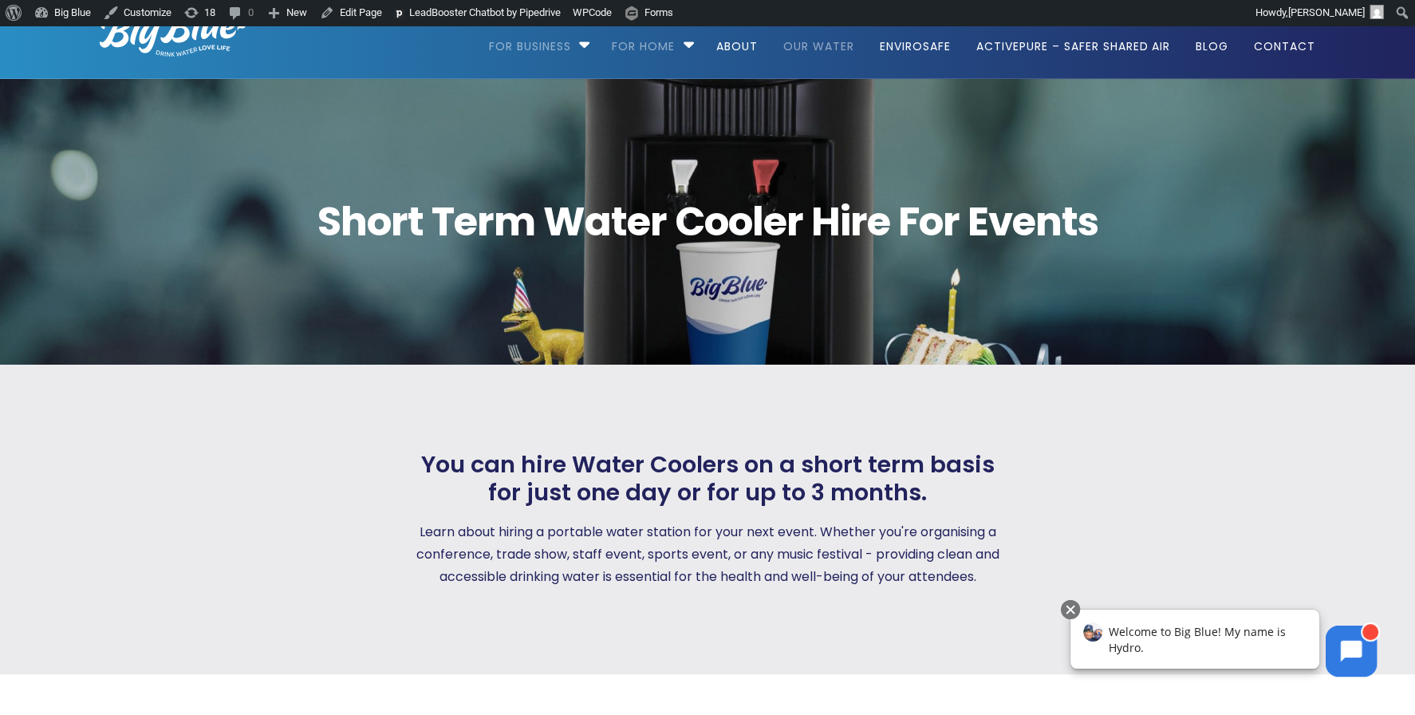
scroll to position [0, 0]
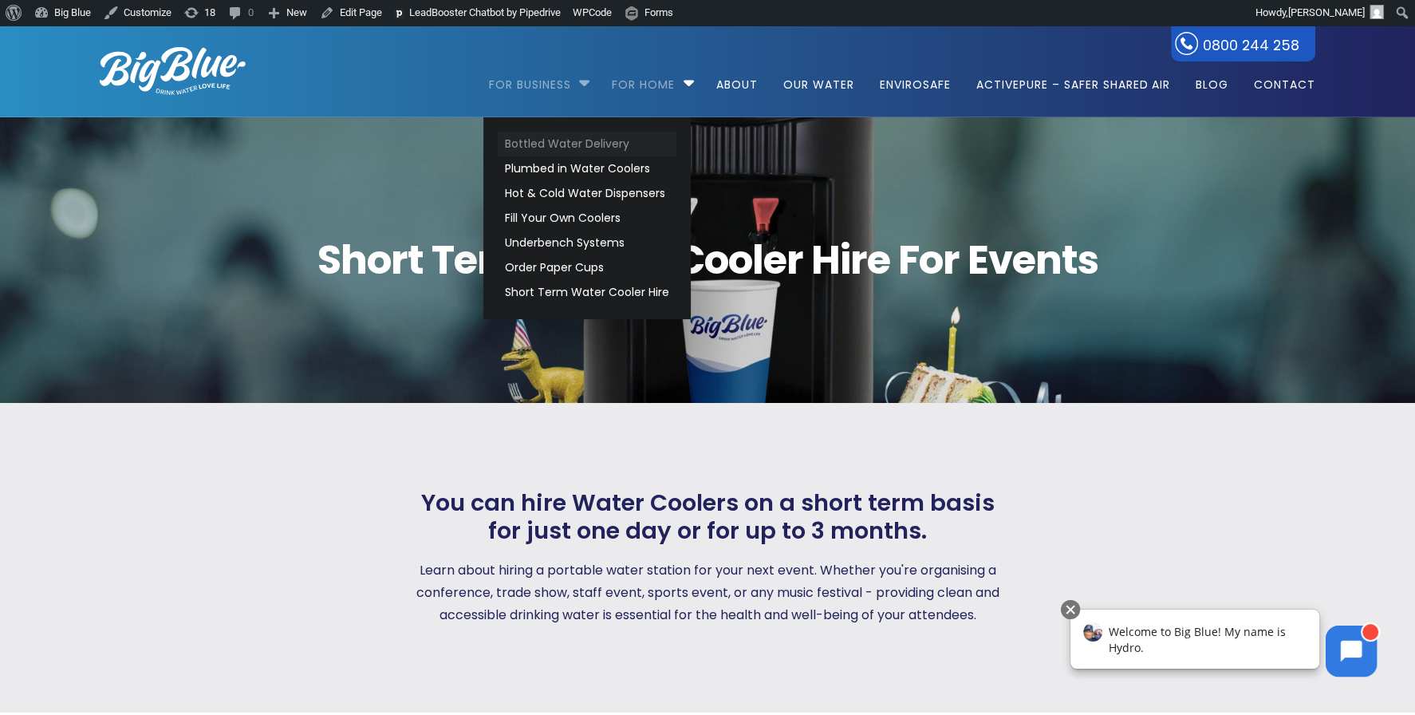
click at [523, 142] on link "Bottled Water Delivery" at bounding box center [587, 144] width 179 height 25
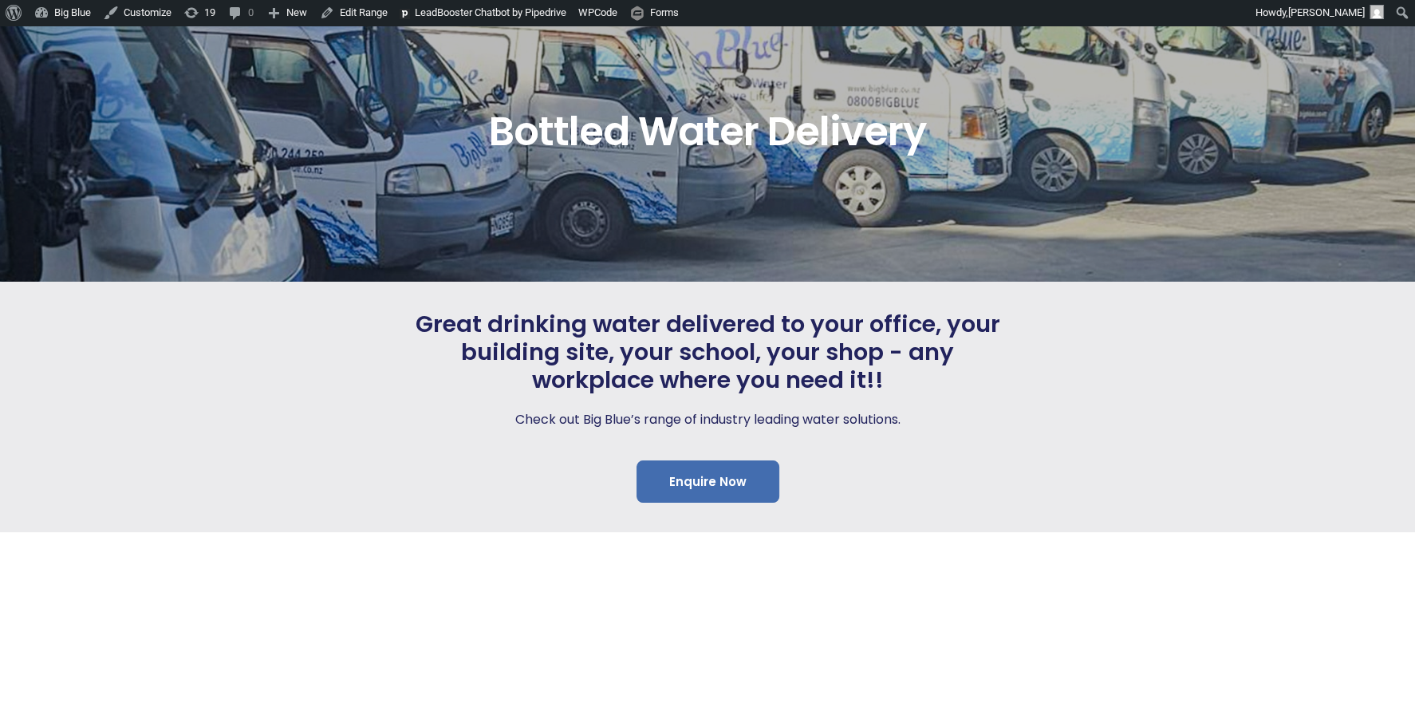
click at [685, 477] on link "Enquire Now" at bounding box center [707, 481] width 143 height 42
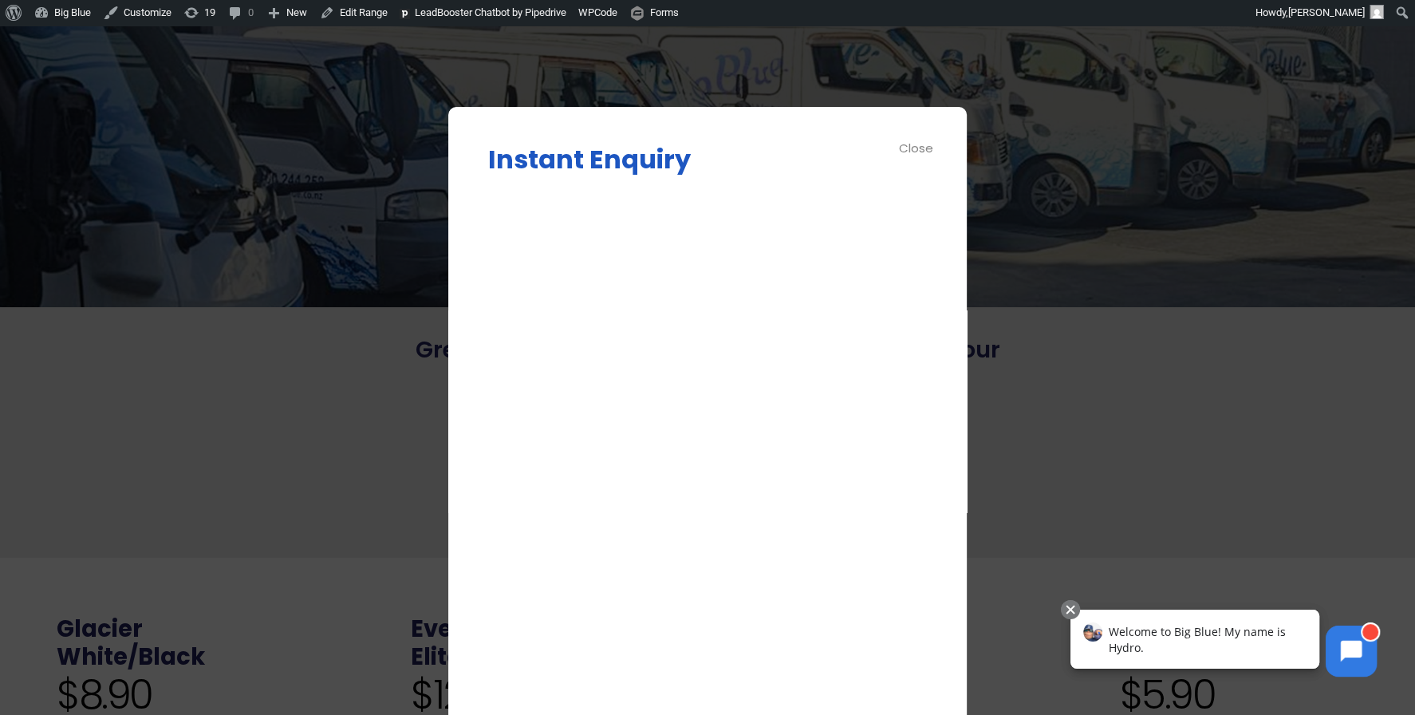
click at [914, 143] on div "Close" at bounding box center [917, 148] width 36 height 18
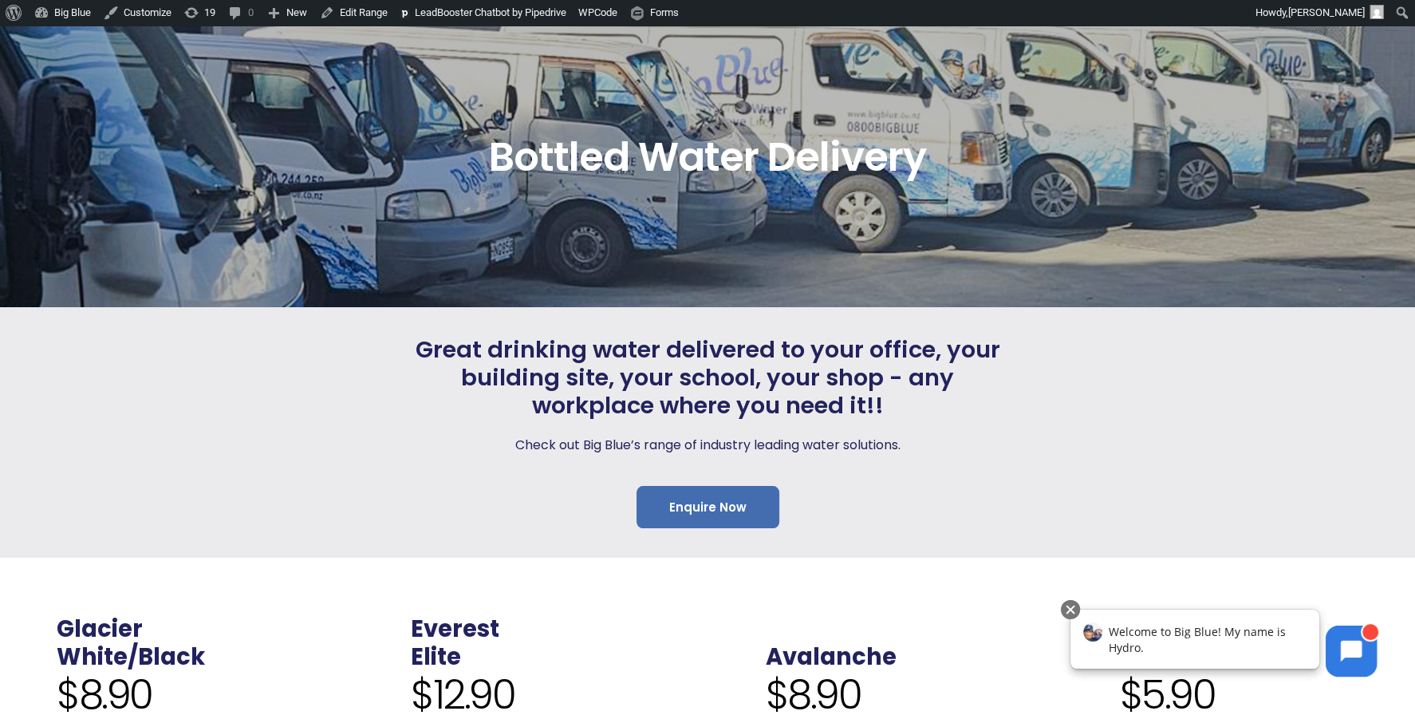
click at [713, 504] on link "Enquire Now" at bounding box center [707, 507] width 143 height 42
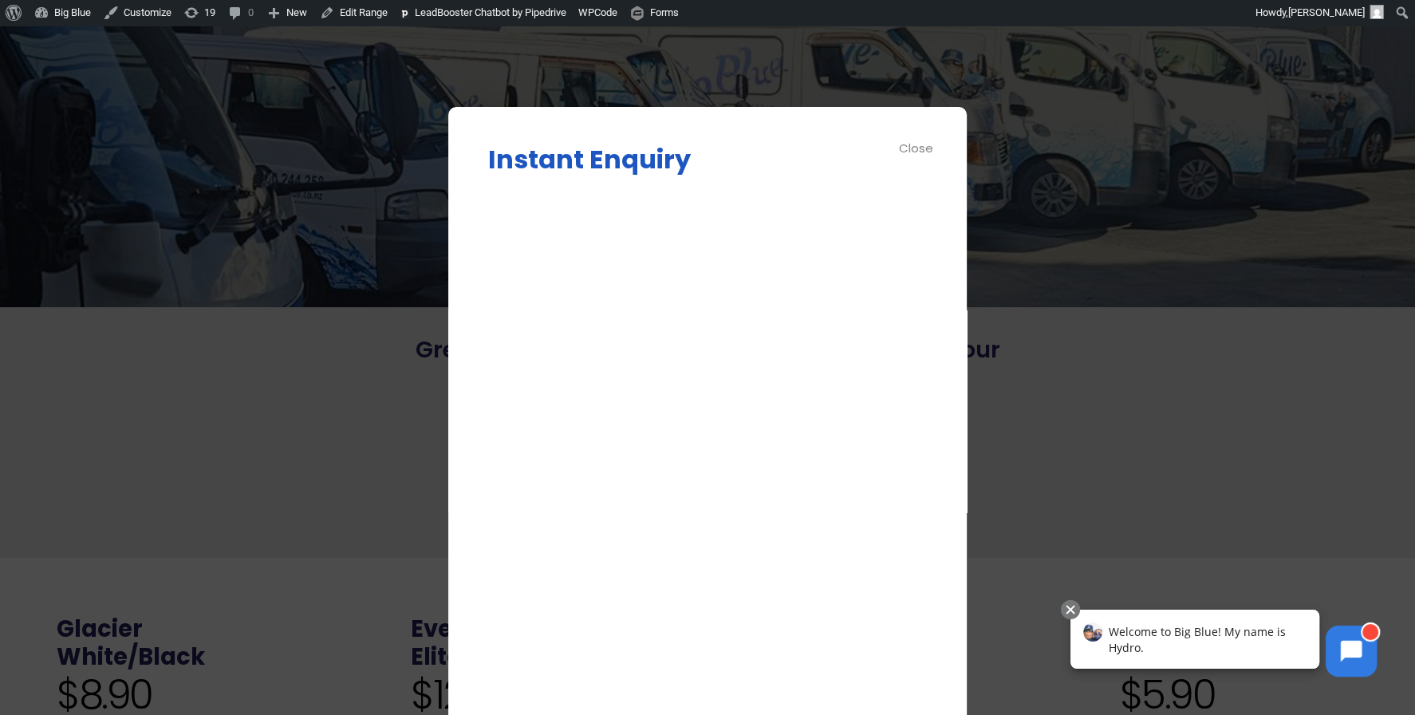
click at [915, 146] on div "Close" at bounding box center [917, 148] width 36 height 18
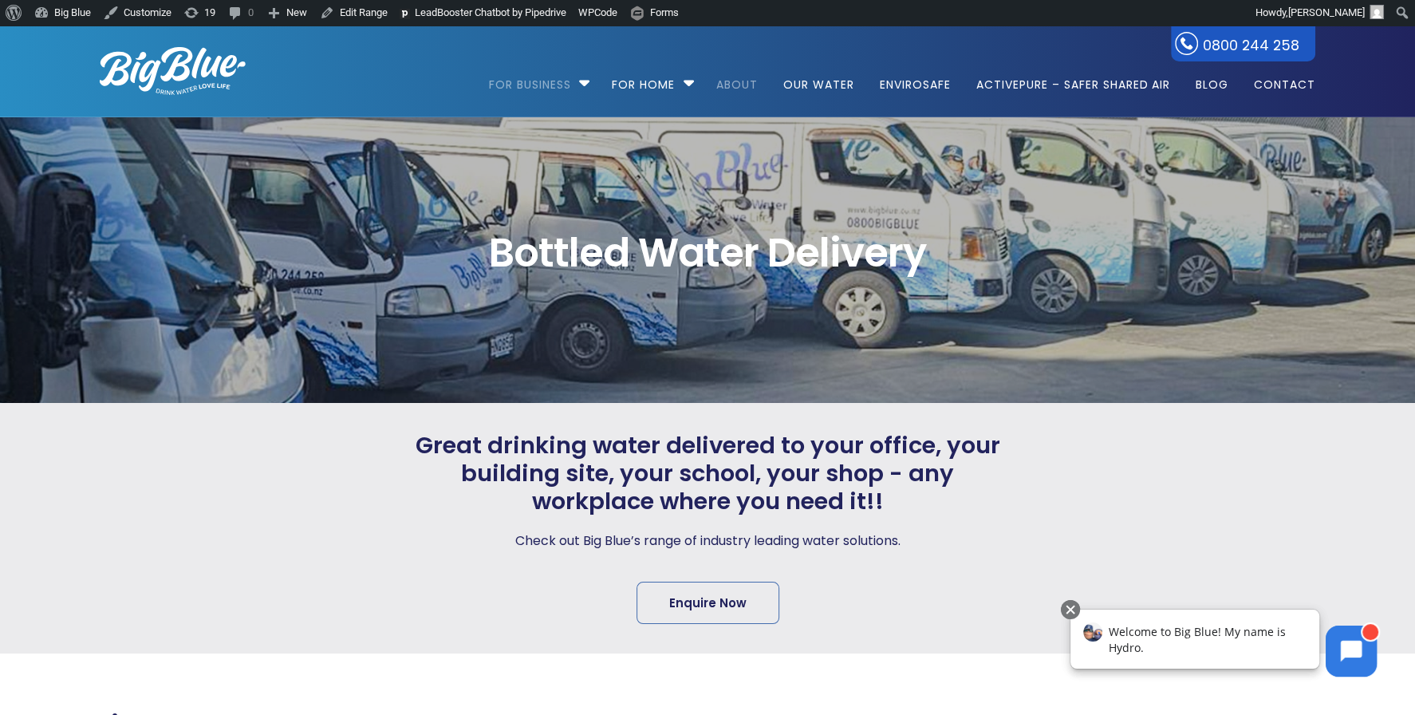
click at [741, 82] on link "About" at bounding box center [737, 77] width 64 height 103
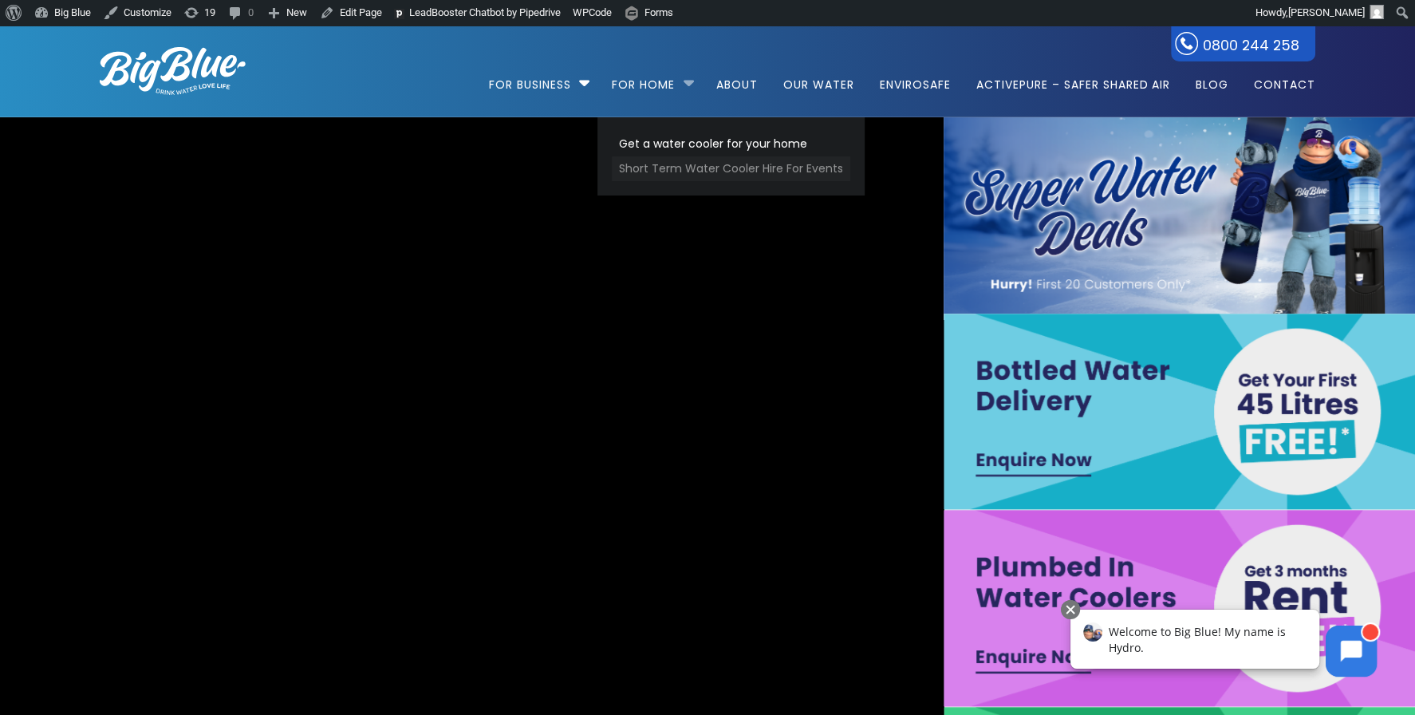
click at [679, 167] on link "Short Term Water Cooler Hire For Events" at bounding box center [731, 168] width 238 height 25
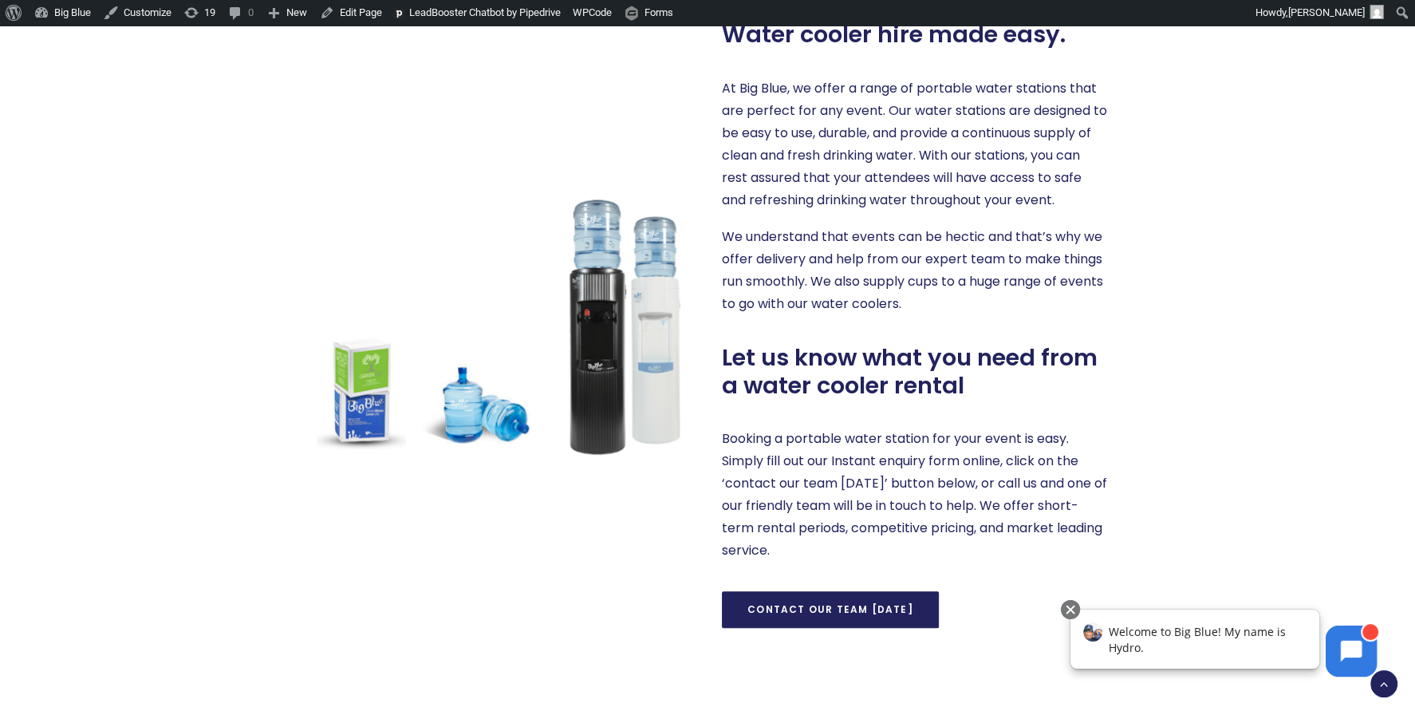
scroll to position [782, 0]
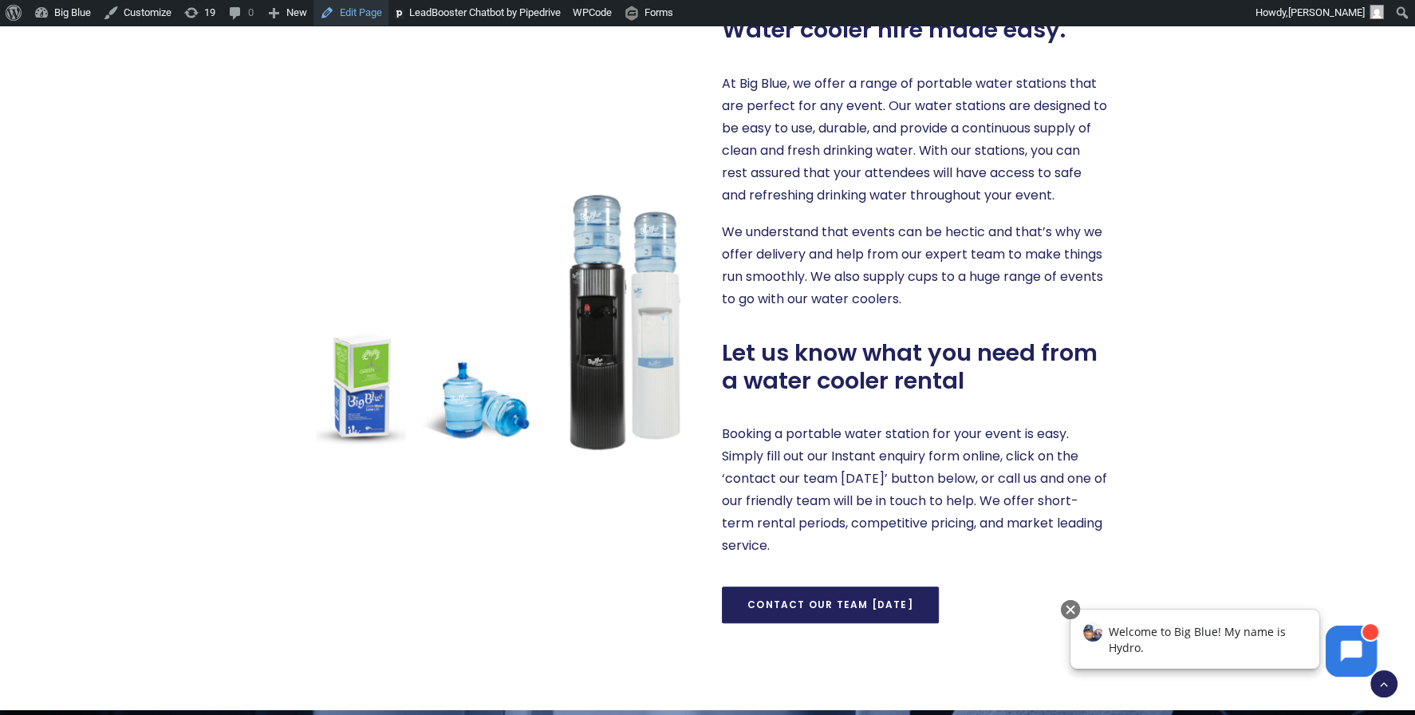
click at [364, 16] on link "Edit Page" at bounding box center [350, 13] width 75 height 26
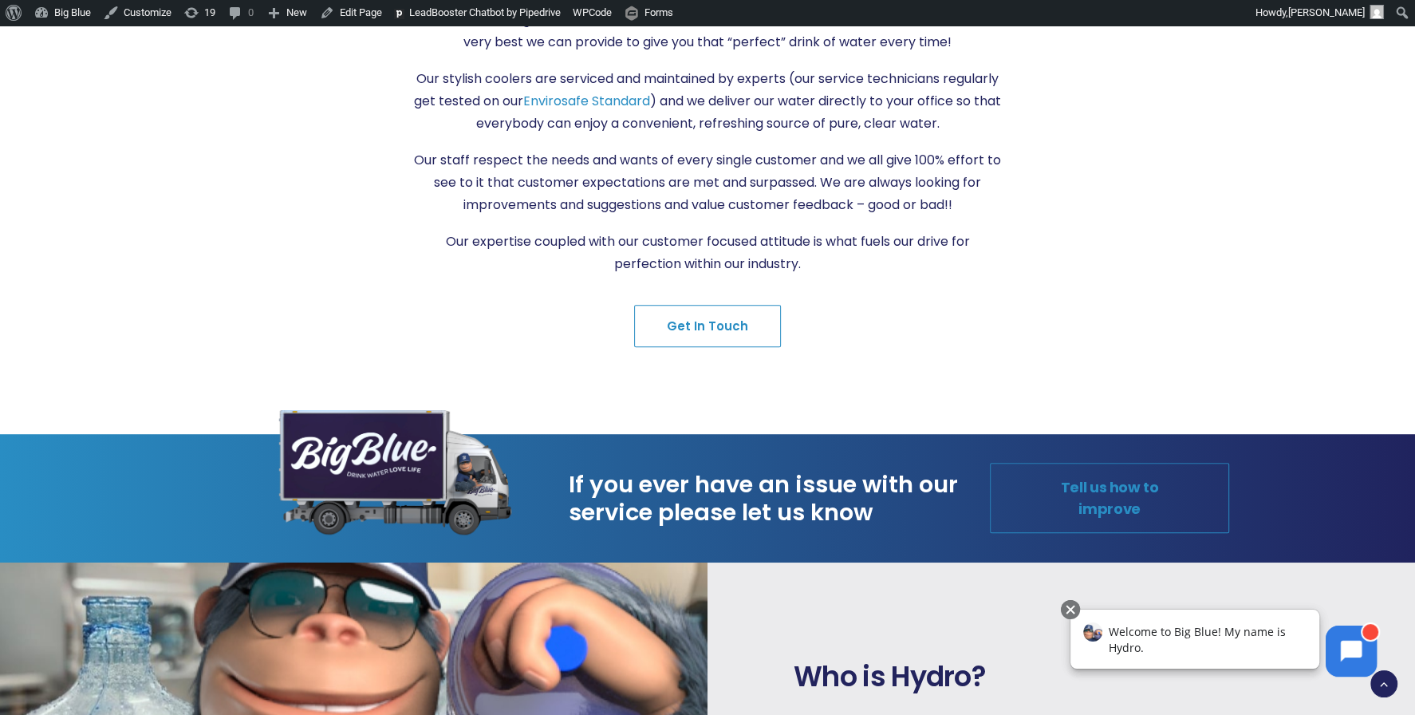
click at [1077, 487] on link "Tell us how to improve" at bounding box center [1109, 498] width 239 height 70
click at [1082, 482] on link "Tell us how to improve" at bounding box center [1109, 498] width 239 height 70
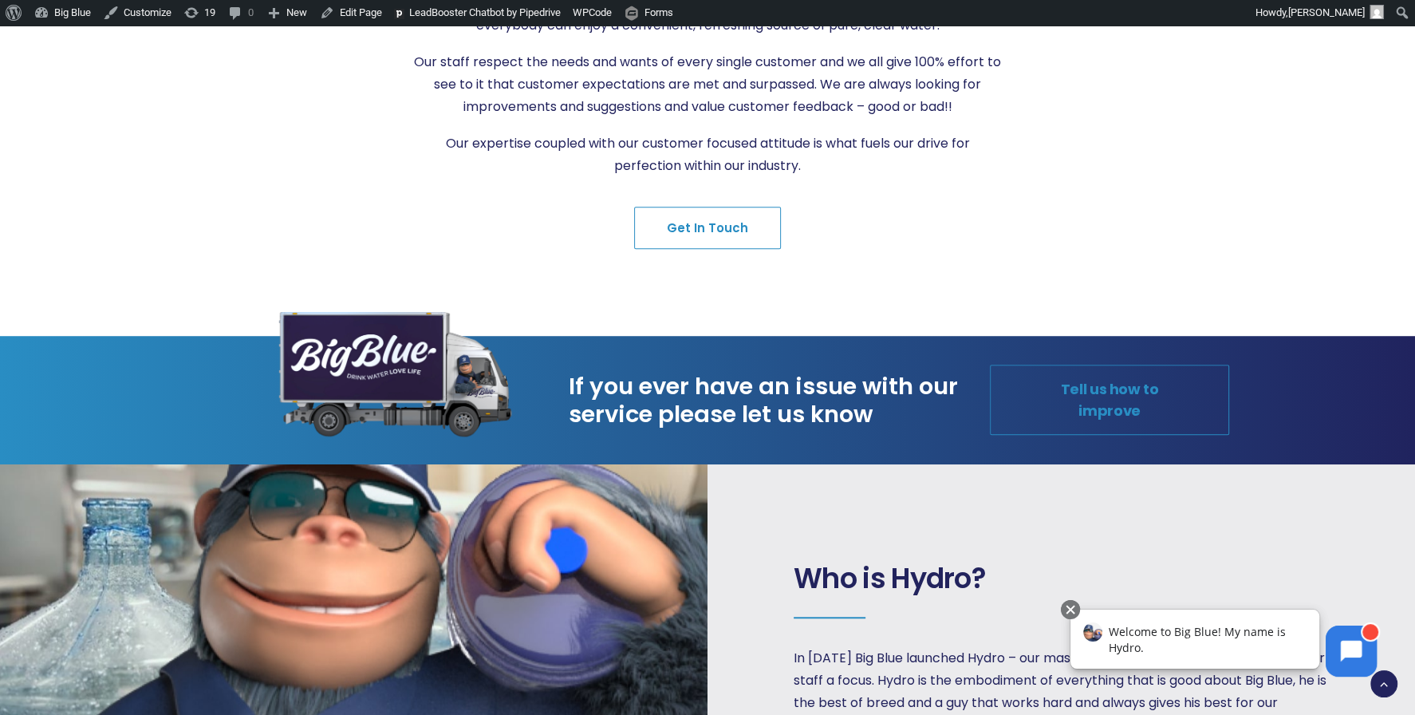
scroll to position [905, 0]
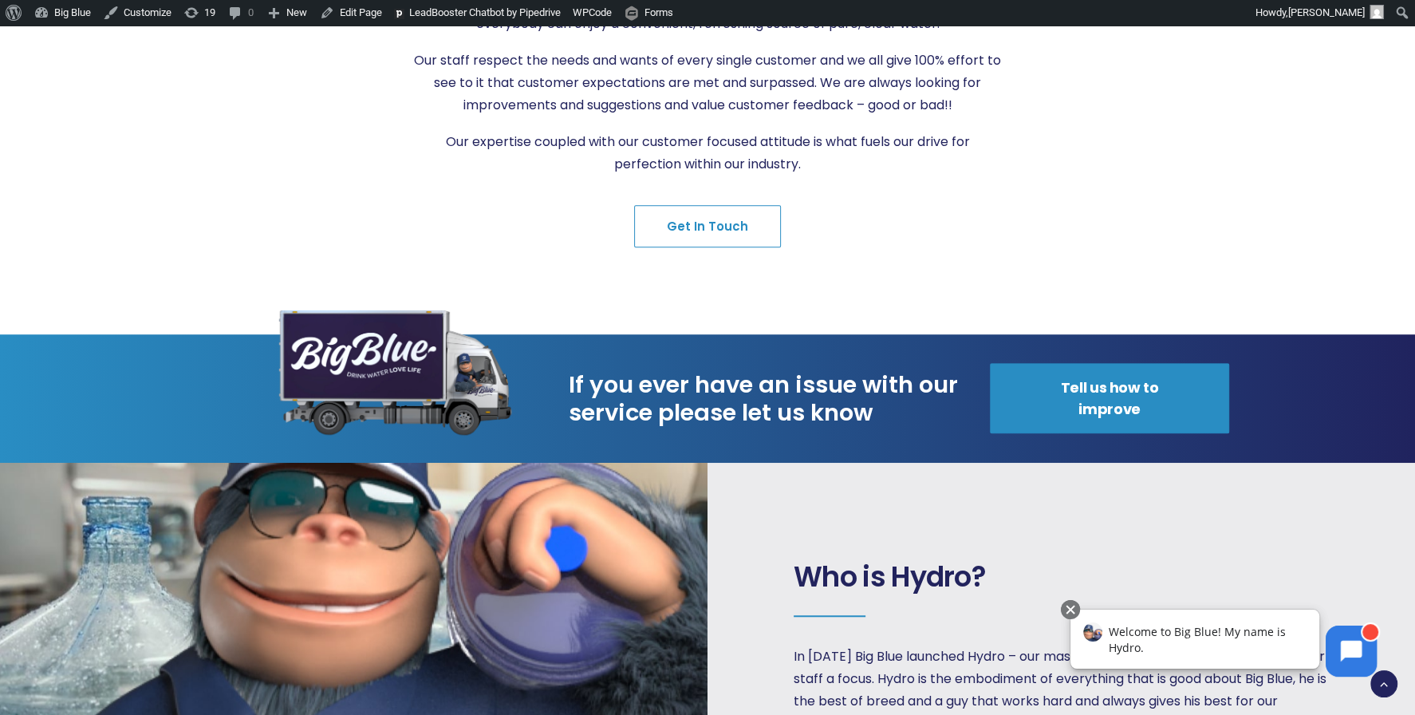
click at [1055, 190] on div at bounding box center [1159, 67] width 311 height 361
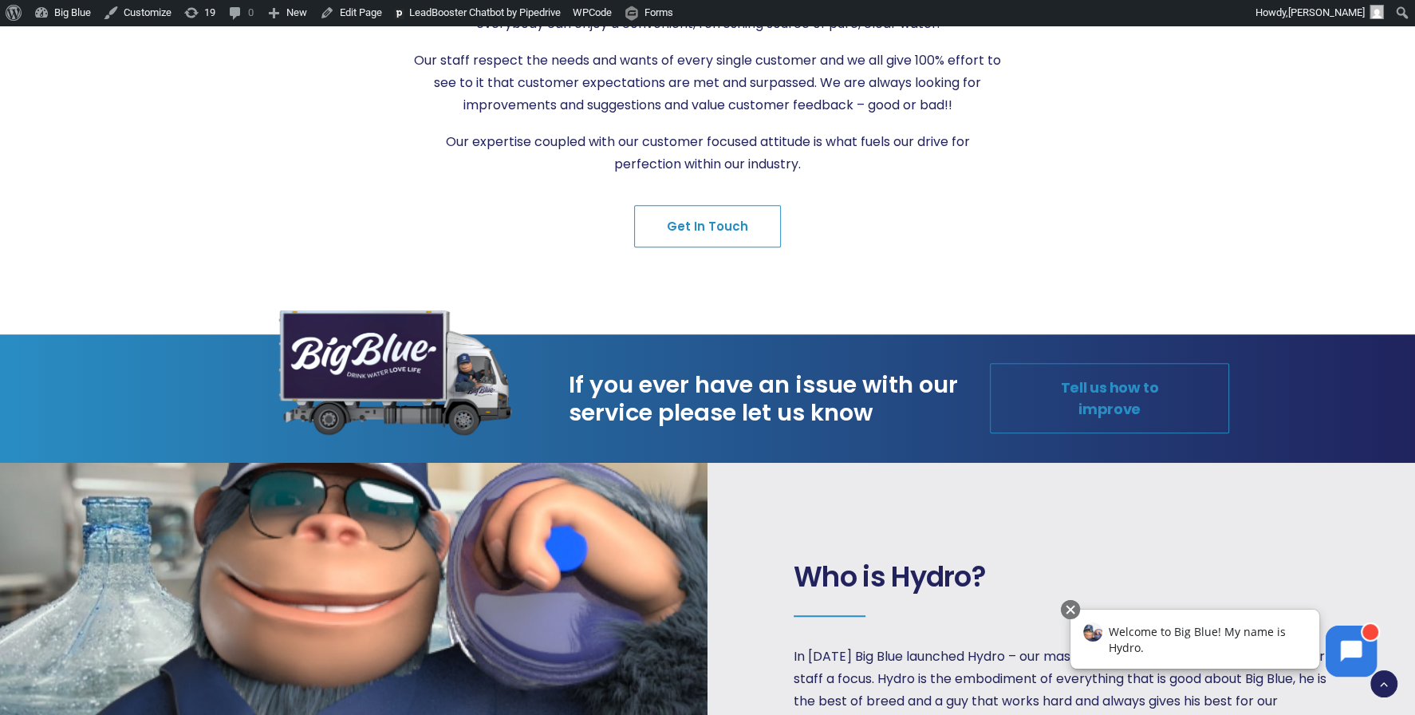
click at [1067, 372] on link "Tell us how to improve" at bounding box center [1109, 398] width 239 height 70
click at [1049, 387] on link "Tell us how to improve" at bounding box center [1109, 398] width 239 height 70
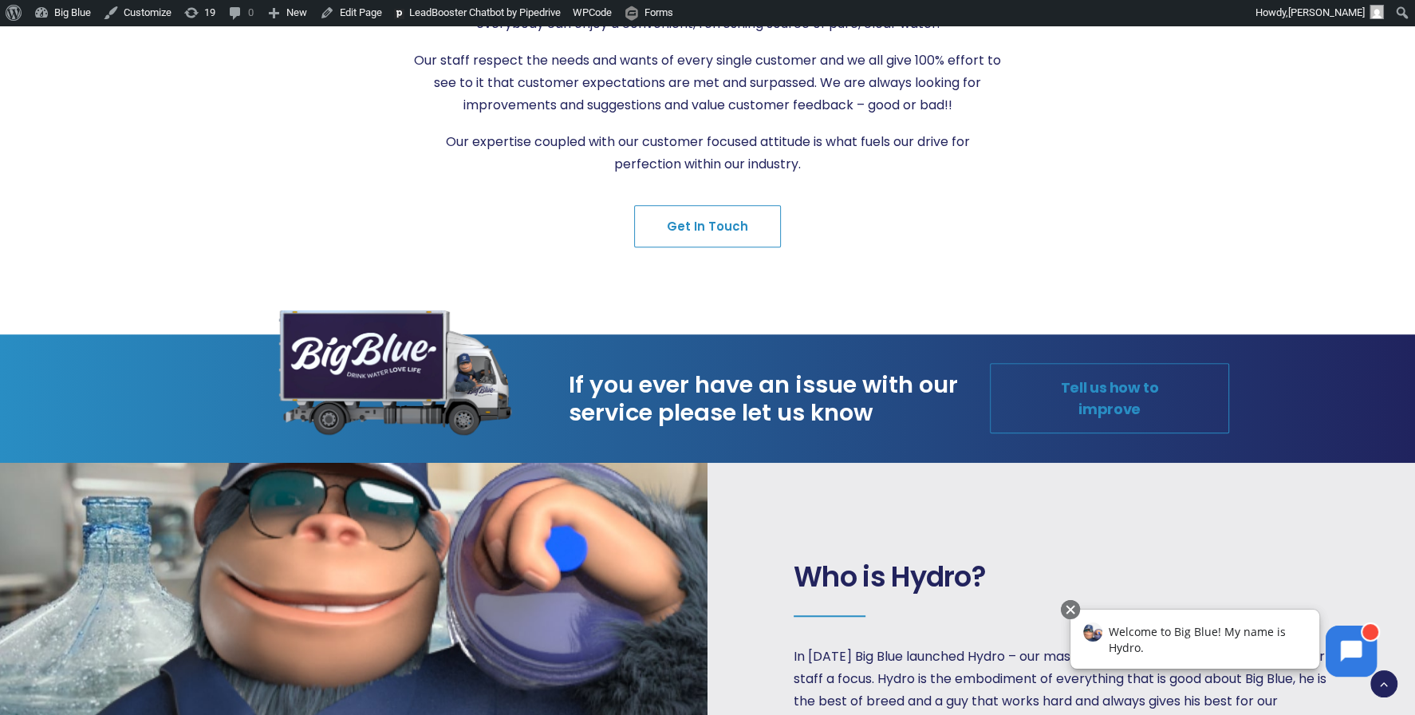
click at [1049, 387] on link "Tell us how to improve" at bounding box center [1109, 398] width 239 height 70
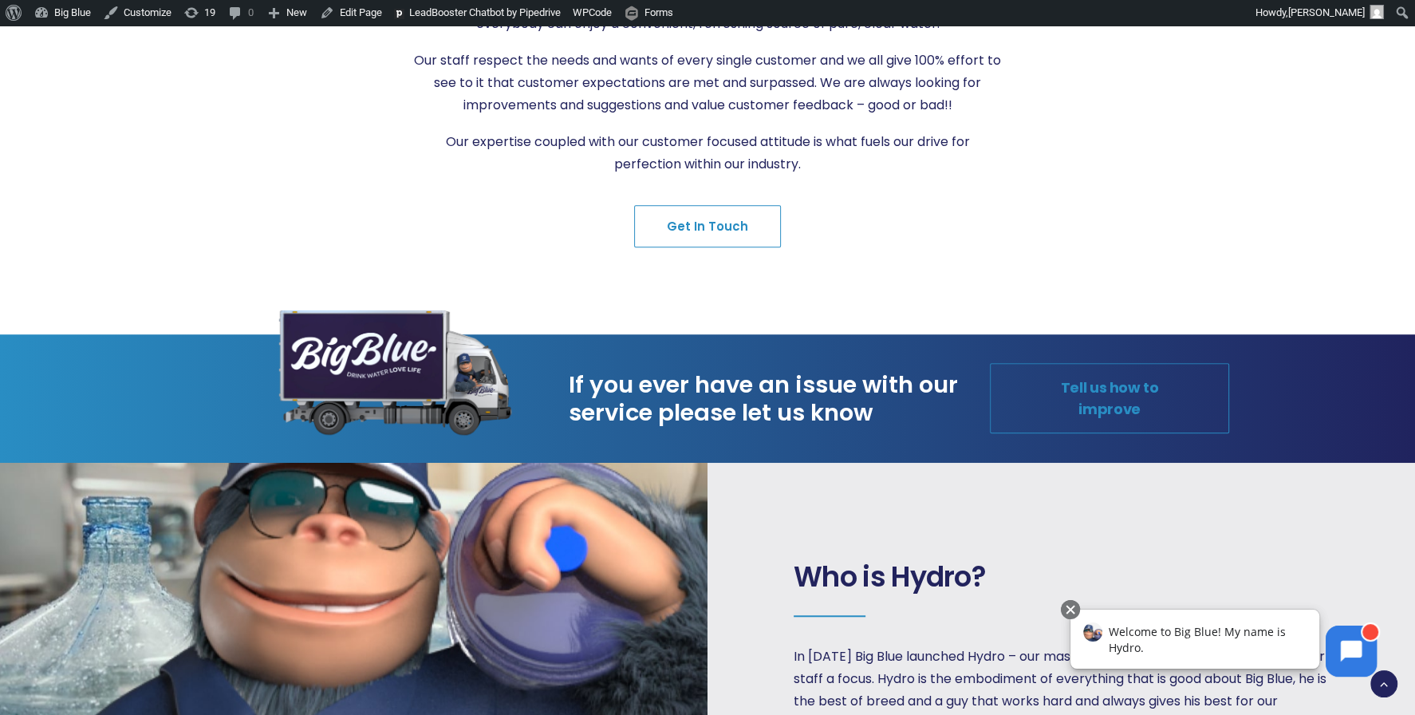
click at [1049, 387] on link "Tell us how to improve" at bounding box center [1109, 398] width 239 height 70
click at [1045, 386] on link "Tell us how to improve" at bounding box center [1109, 398] width 239 height 70
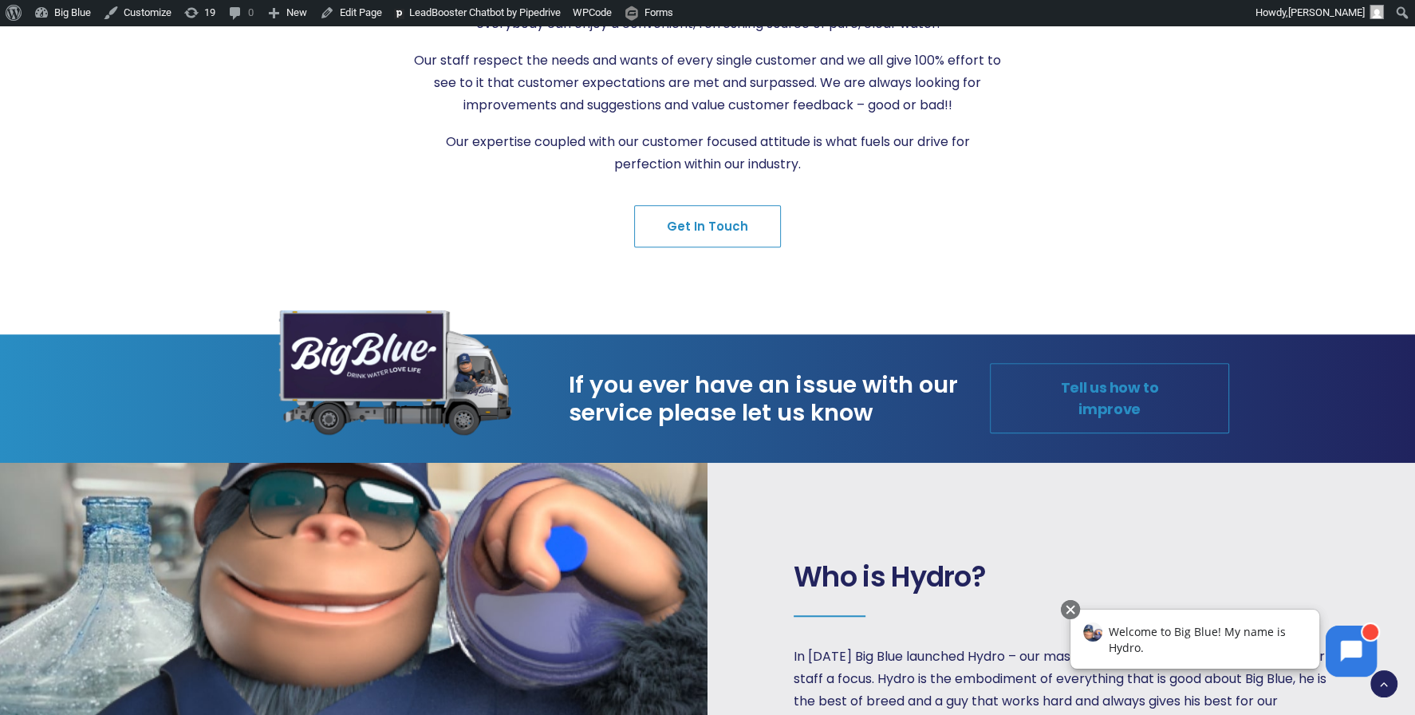
click at [1045, 386] on link "Tell us how to improve" at bounding box center [1109, 398] width 239 height 70
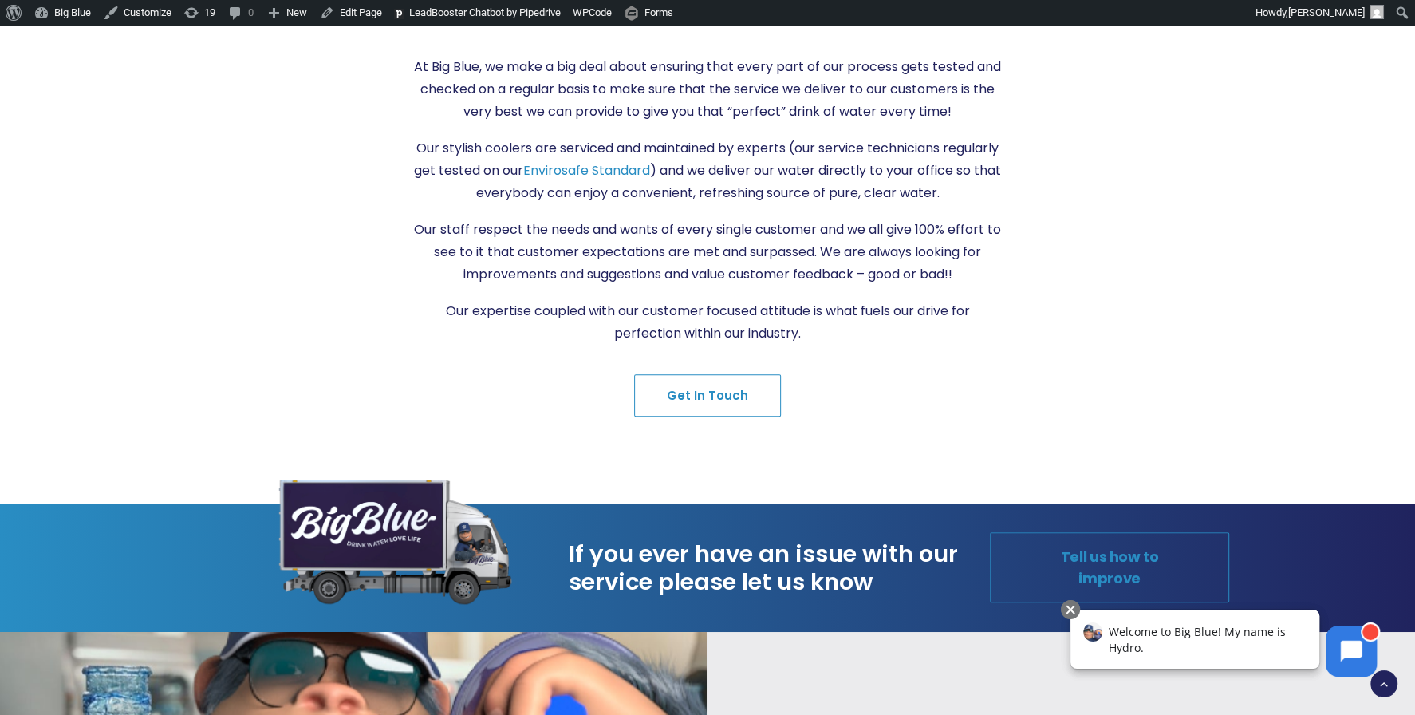
scroll to position [1030, 0]
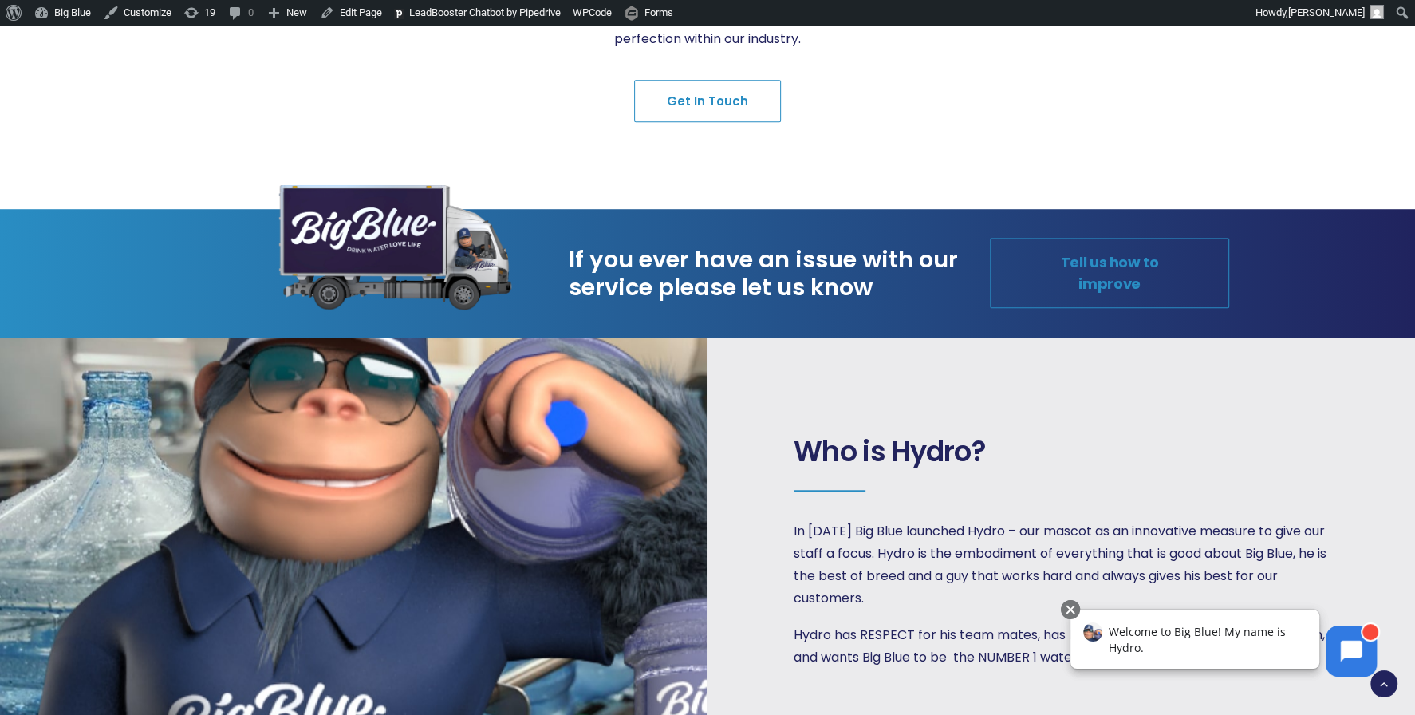
click at [1120, 261] on link "Tell us how to improve" at bounding box center [1109, 273] width 239 height 70
click at [1068, 257] on link "Tell us how to improve" at bounding box center [1109, 273] width 239 height 70
drag, startPoint x: 1044, startPoint y: 258, endPoint x: 1054, endPoint y: 258, distance: 10.4
click at [1045, 258] on link "Tell us how to improve" at bounding box center [1109, 273] width 239 height 70
click at [1109, 262] on link "Tell us how to improve" at bounding box center [1109, 273] width 239 height 70
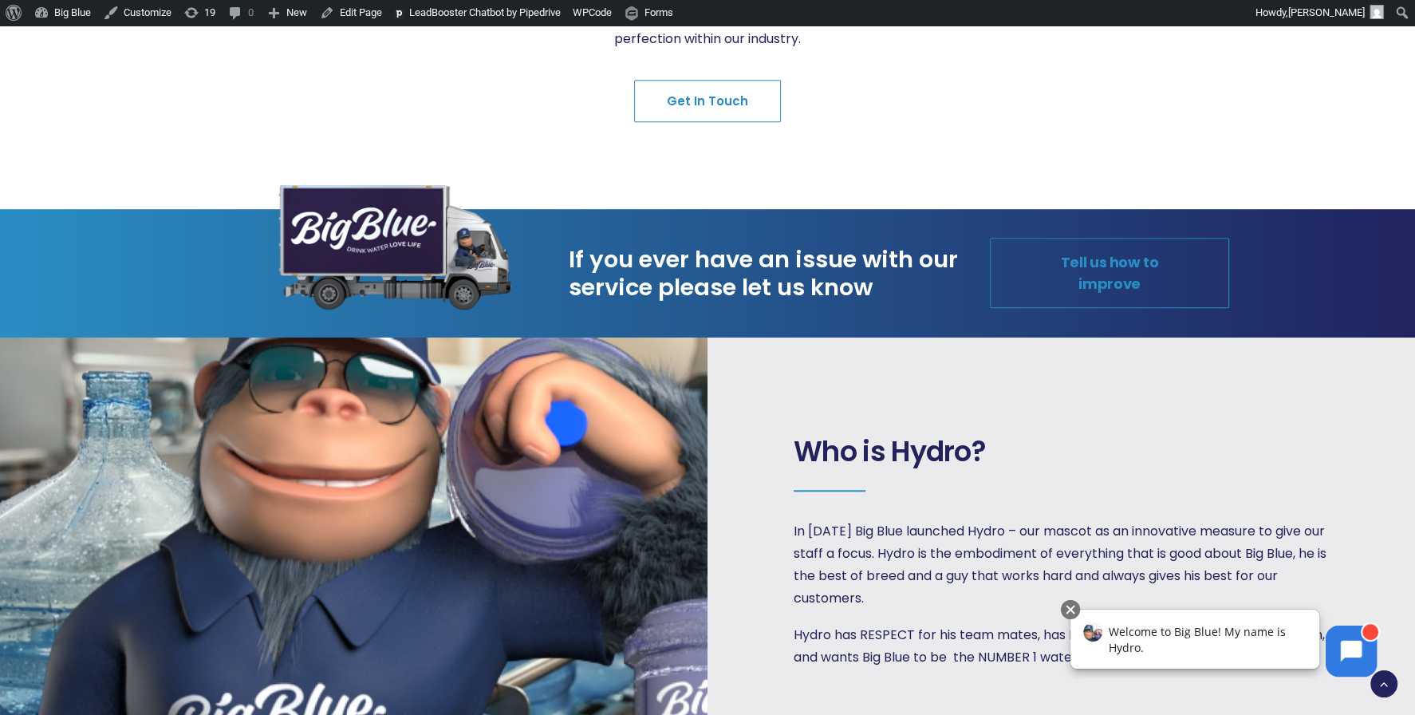
click at [1167, 258] on link "Tell us how to improve" at bounding box center [1109, 273] width 239 height 70
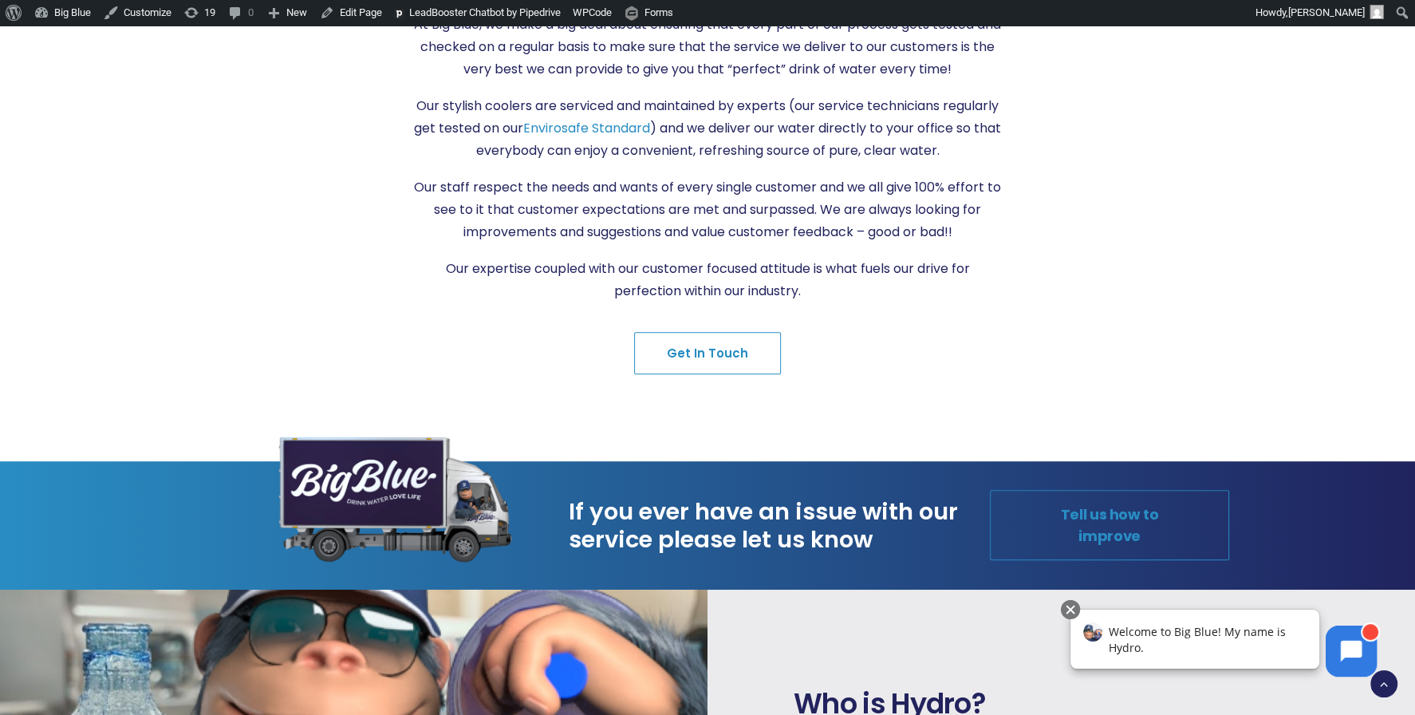
scroll to position [953, 0]
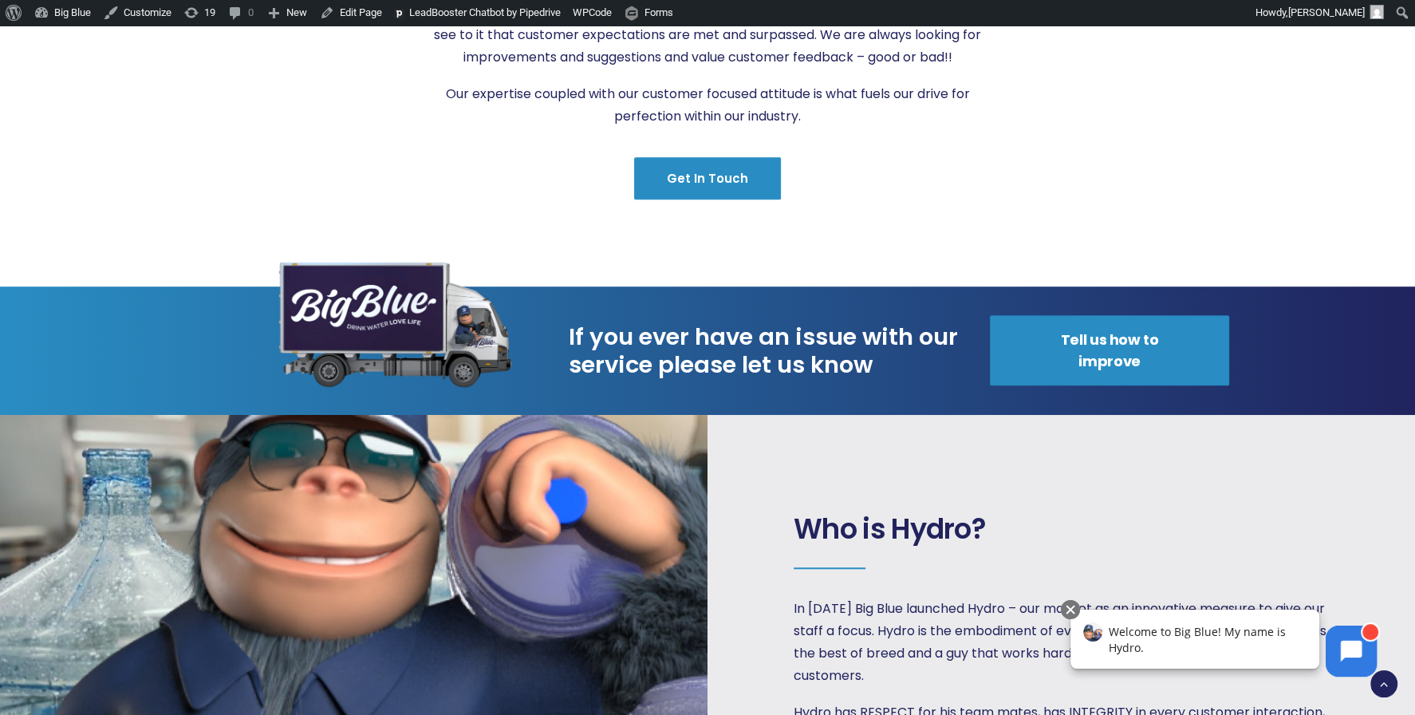
click at [730, 177] on link "Get in Touch" at bounding box center [707, 178] width 147 height 42
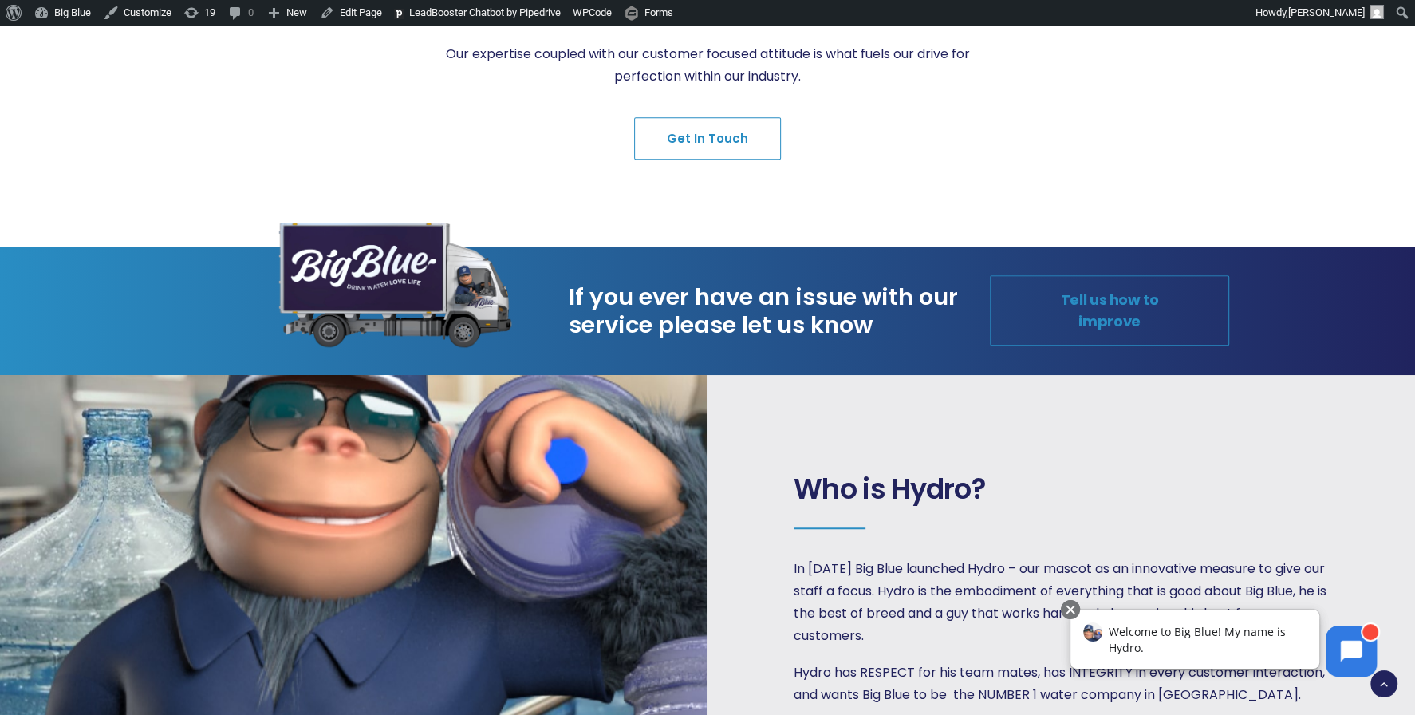
click at [1087, 296] on link "Tell us how to improve" at bounding box center [1109, 310] width 239 height 70
click at [1084, 297] on link "Tell us how to improve" at bounding box center [1109, 310] width 239 height 70
click at [1118, 302] on link "Tell us how to improve" at bounding box center [1109, 310] width 239 height 70
click at [1133, 300] on link "Tell us how to improve" at bounding box center [1109, 310] width 239 height 70
drag, startPoint x: 1128, startPoint y: 300, endPoint x: 1103, endPoint y: 300, distance: 25.5
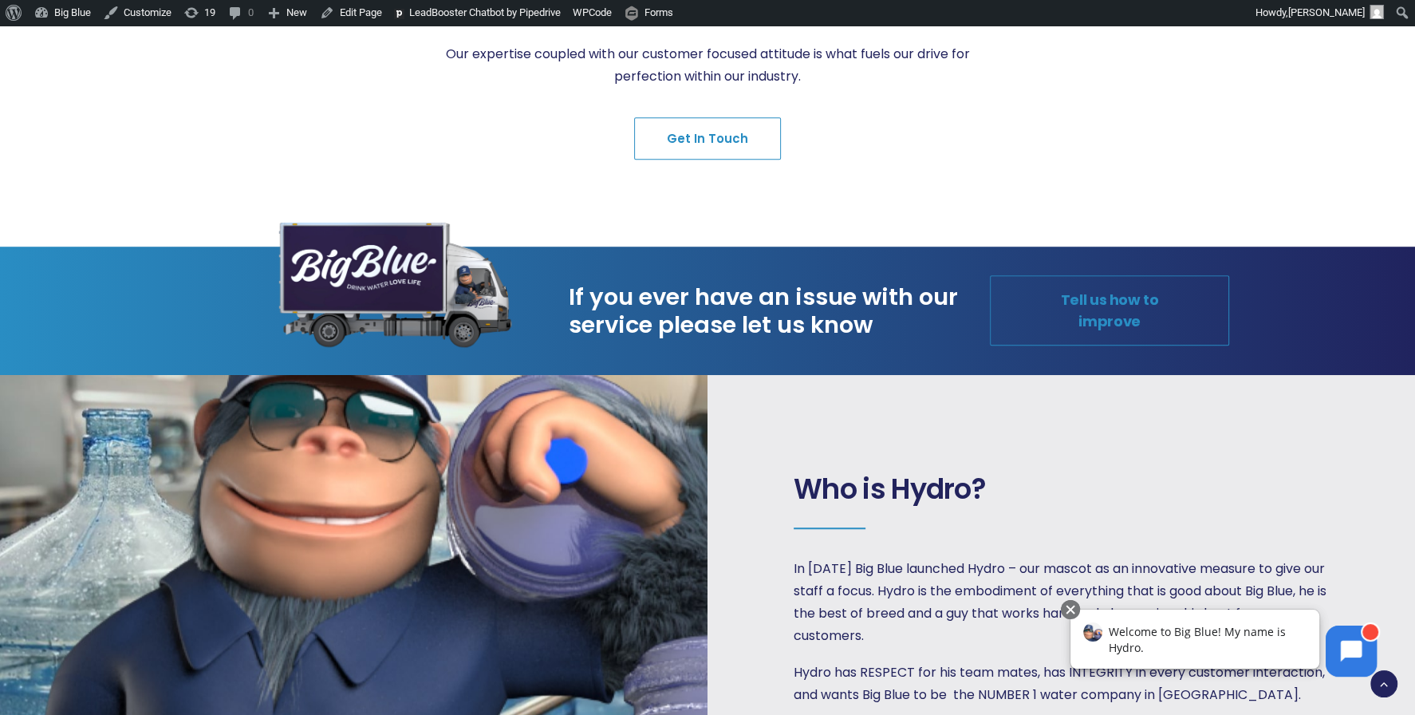
click at [1128, 300] on link "Tell us how to improve" at bounding box center [1109, 310] width 239 height 70
click at [1103, 300] on link "Tell us how to improve" at bounding box center [1109, 310] width 239 height 70
click at [1099, 300] on link "Tell us how to improve" at bounding box center [1109, 310] width 239 height 70
click at [1094, 301] on link "Tell us how to improve" at bounding box center [1109, 310] width 239 height 70
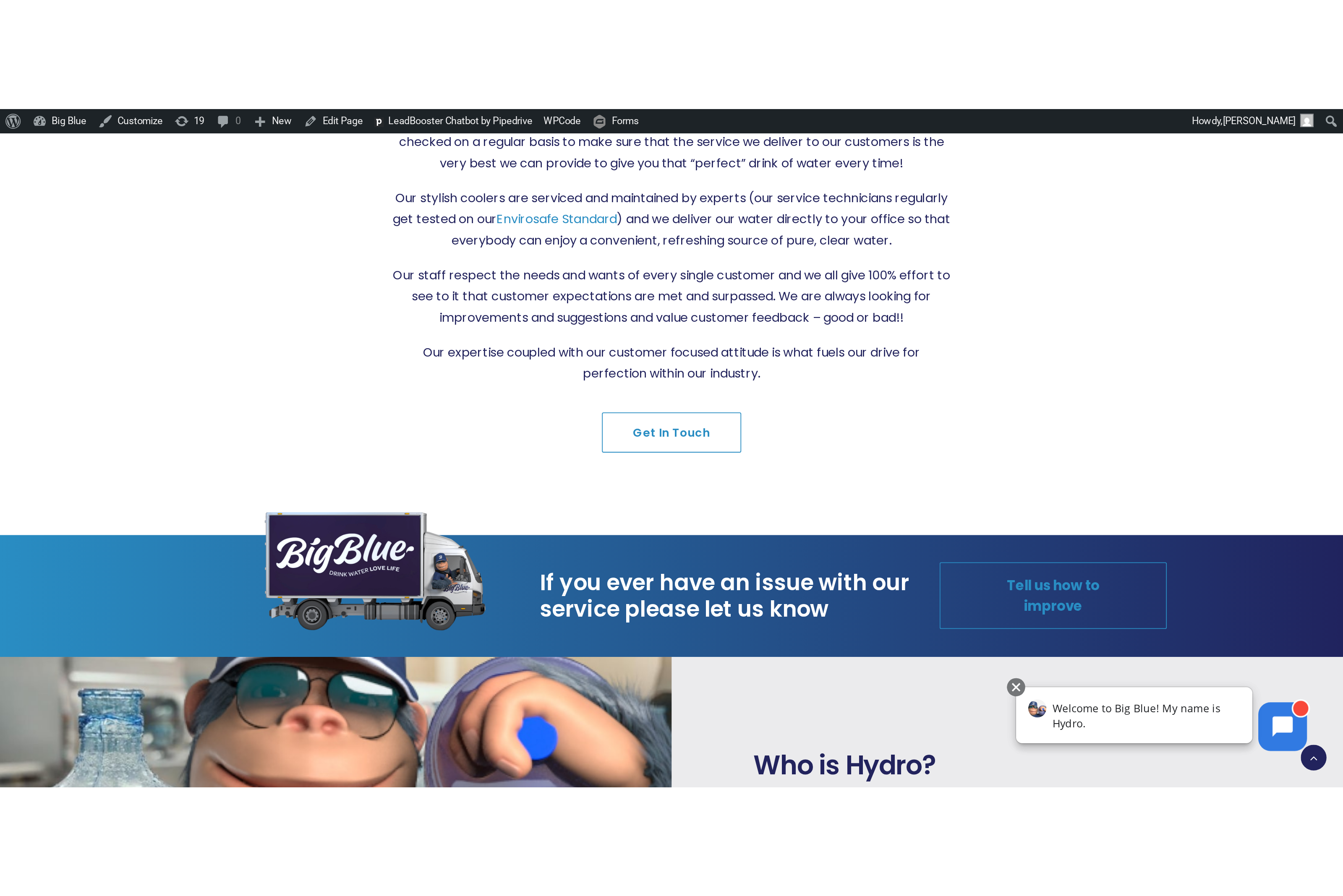
scroll to position [408, 0]
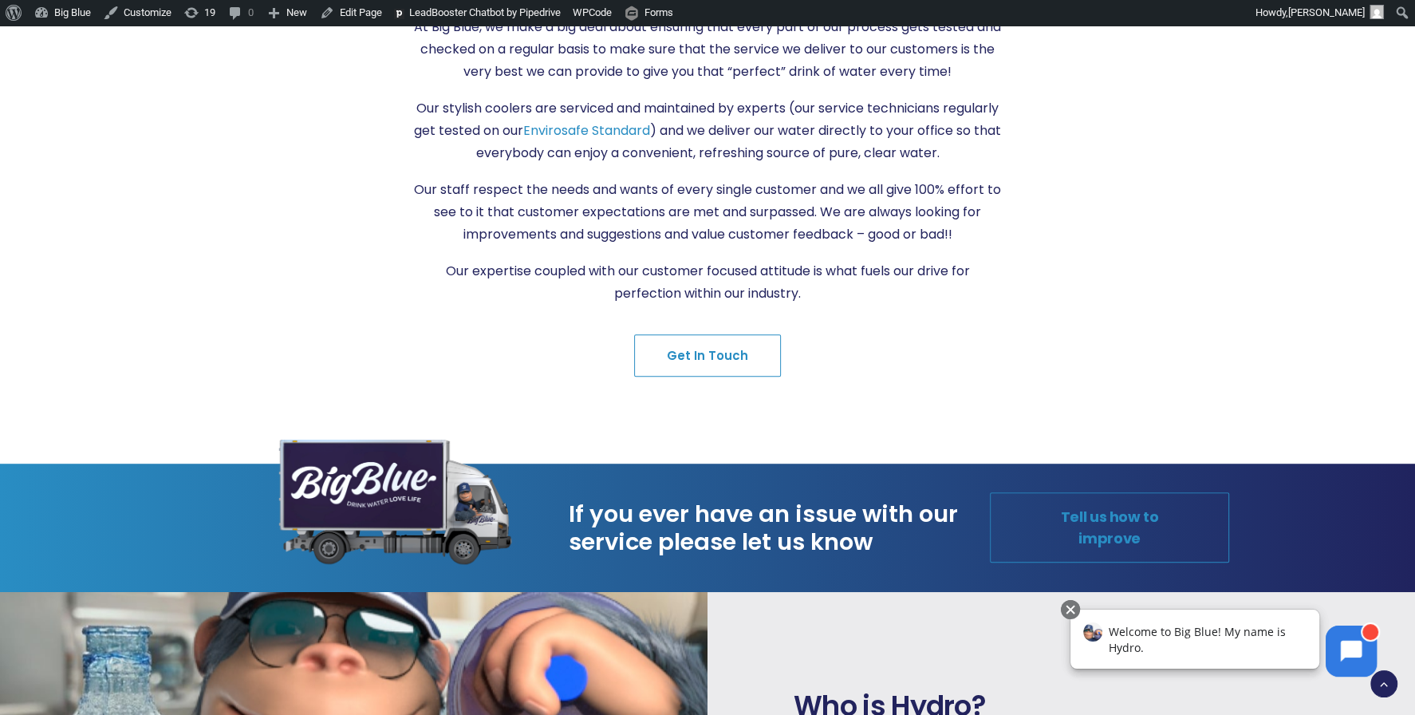
click at [1083, 520] on link "Tell us how to improve" at bounding box center [1109, 527] width 239 height 70
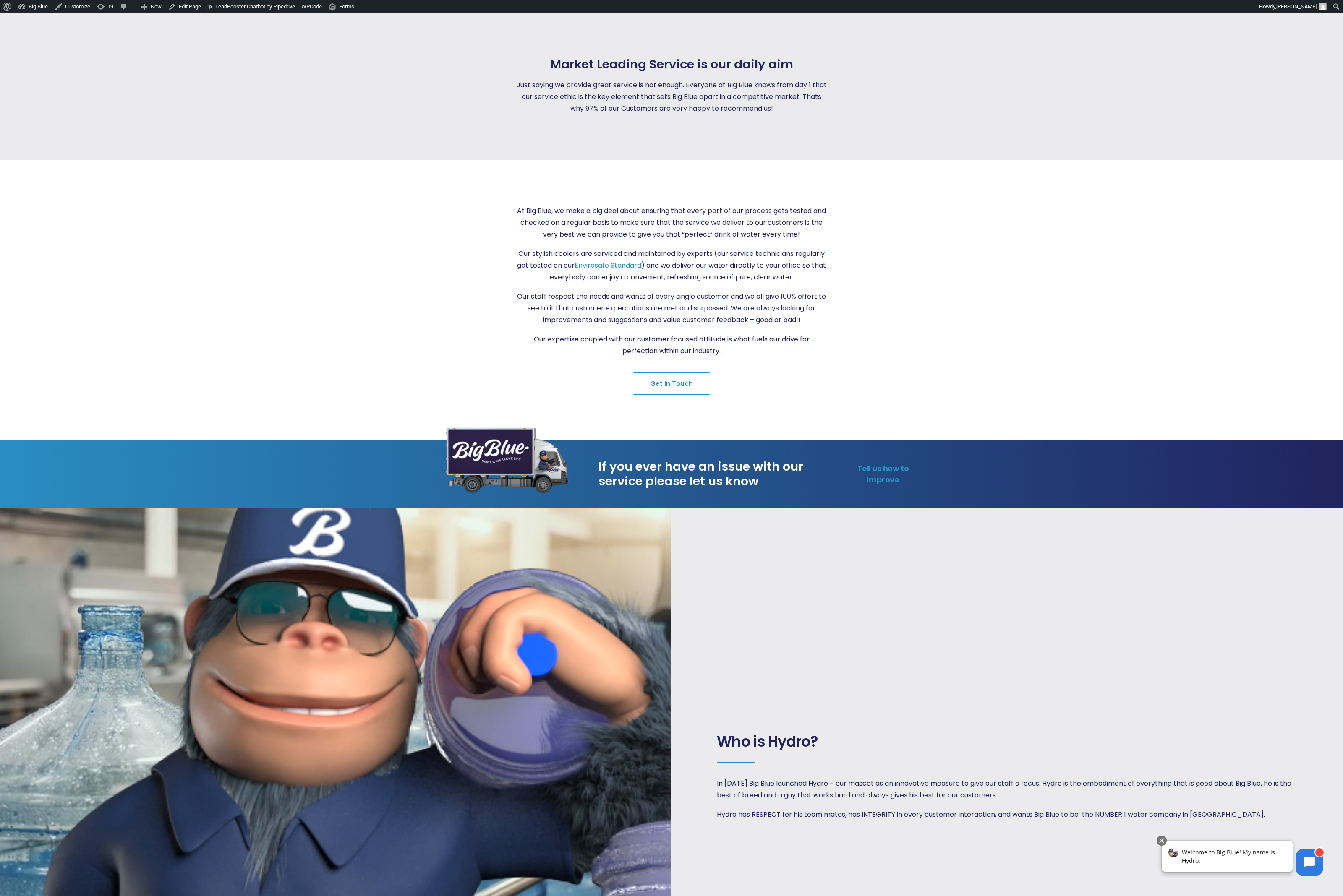
click at [744, 376] on link "Tell us how to improve" at bounding box center [883, 474] width 126 height 37
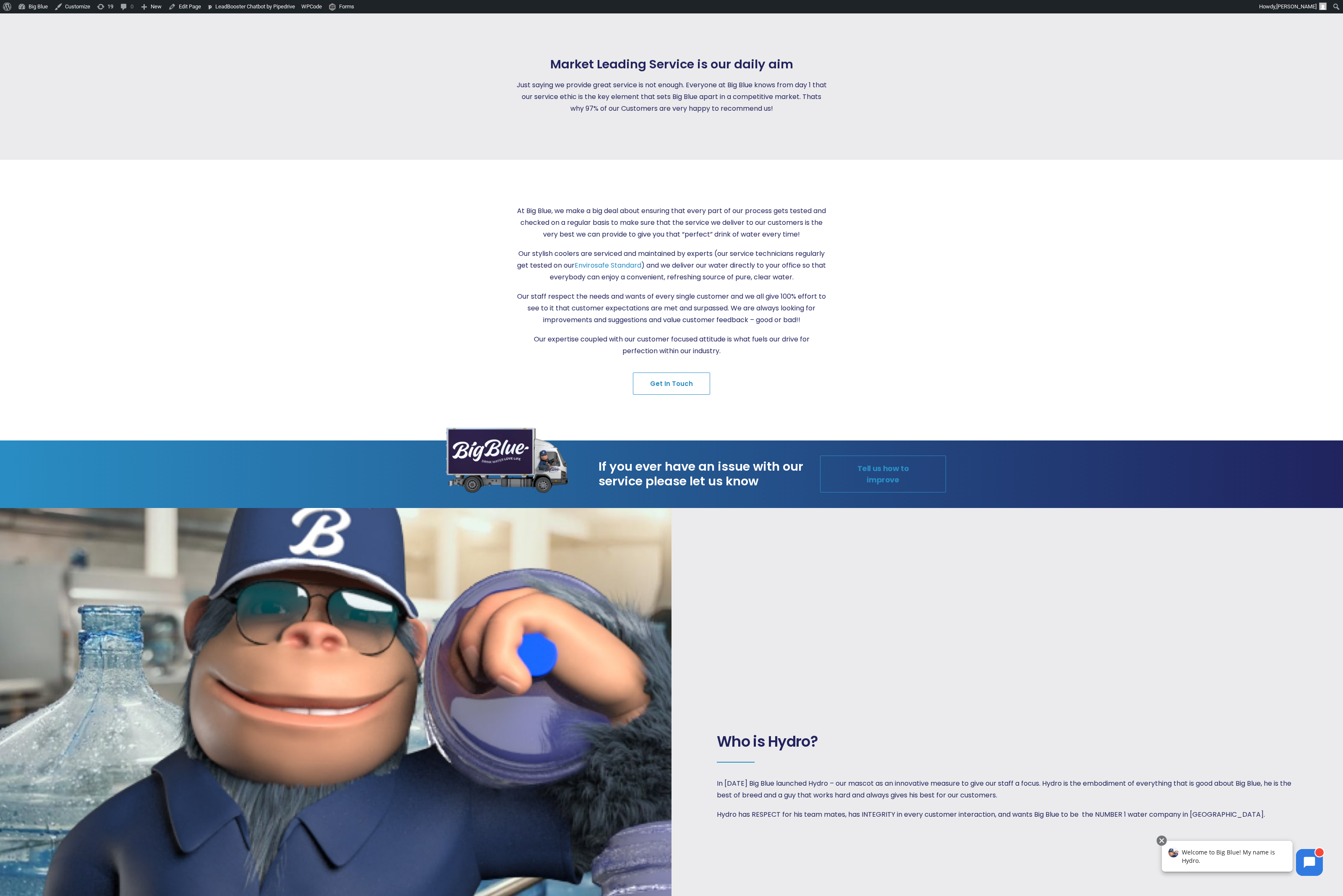
click at [744, 376] on link "Tell us how to improve" at bounding box center [883, 474] width 126 height 37
